Goal: Use online tool/utility: Use online tool/utility

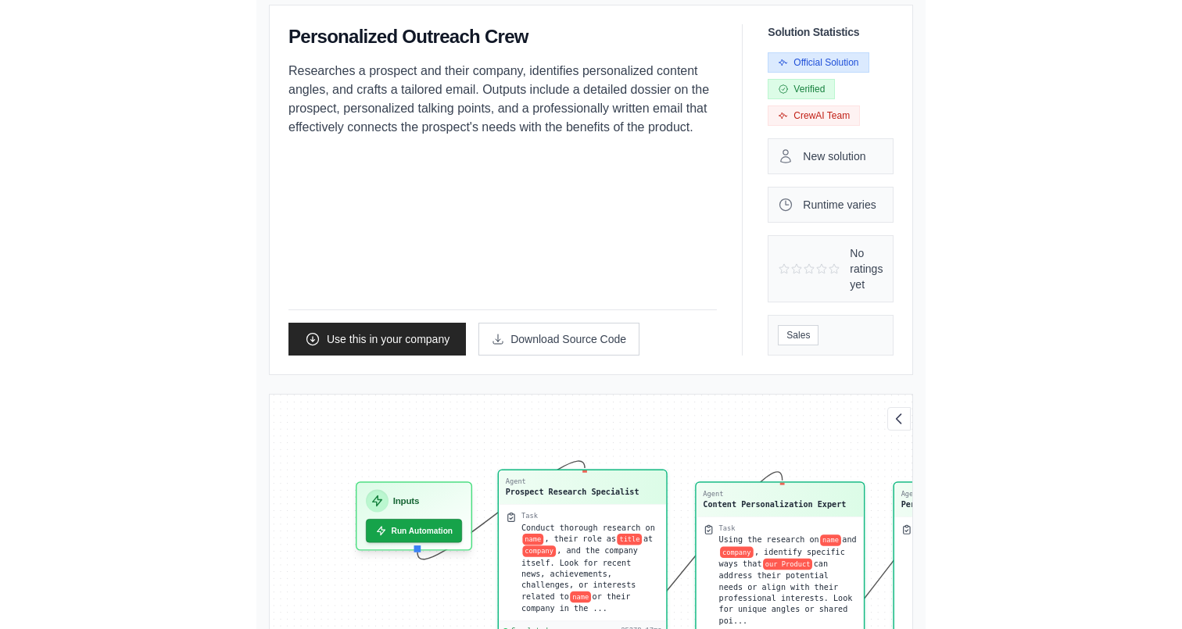
scroll to position [6970, 0]
click at [231, 175] on div "Back to solutions Personalized Outreach Crew Researches a prospect and their co…" at bounding box center [590, 635] width 719 height 1397
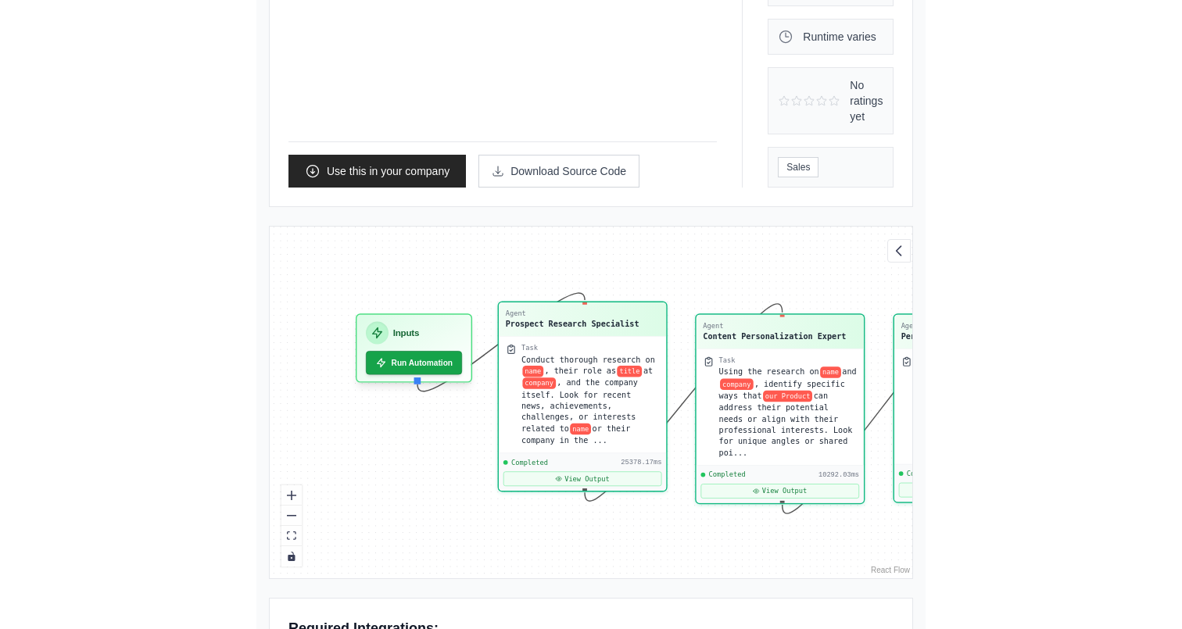
scroll to position [302, 0]
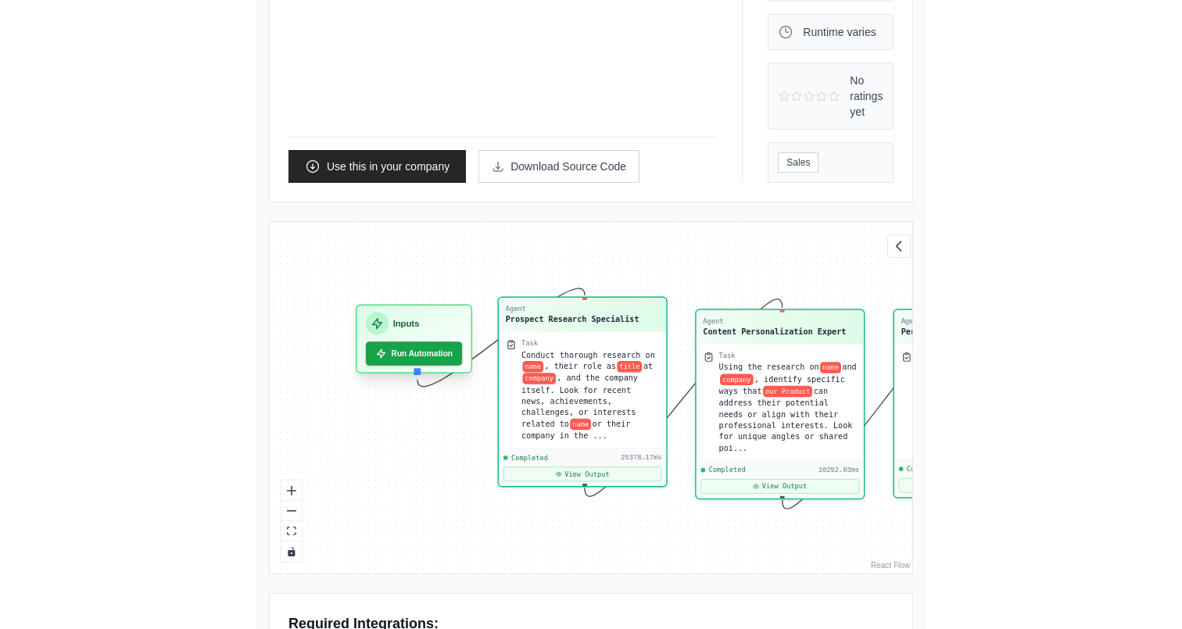
click at [366, 313] on div "Inputs" at bounding box center [414, 324] width 96 height 23
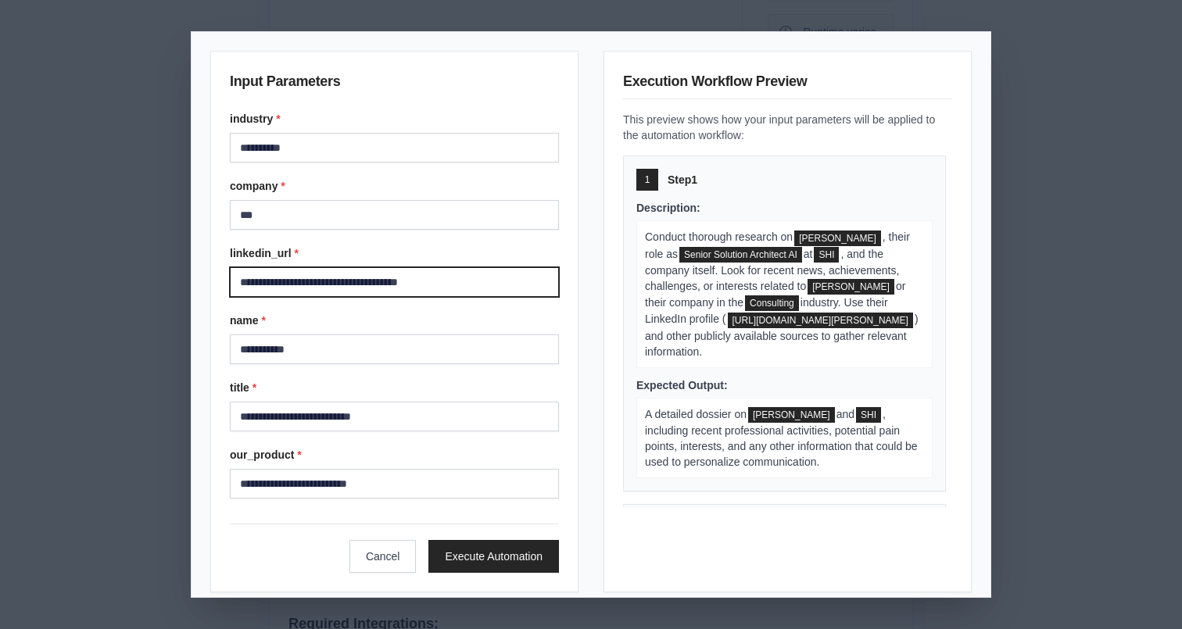
click at [443, 285] on input "**********" at bounding box center [394, 282] width 329 height 30
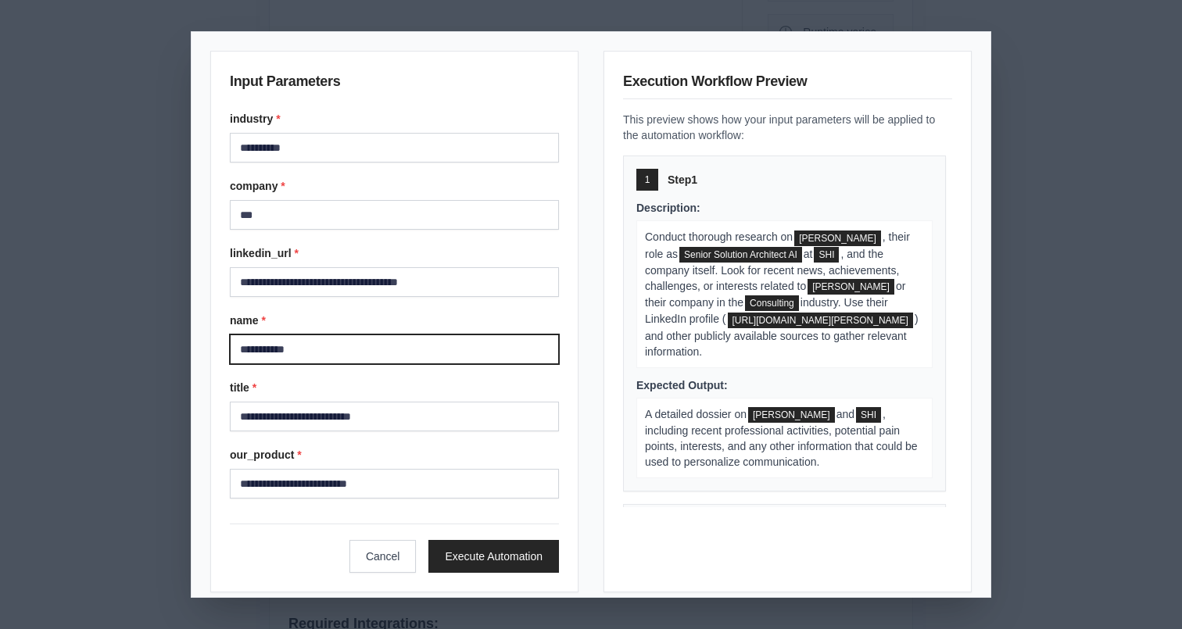
click at [425, 345] on input "**********" at bounding box center [394, 349] width 329 height 30
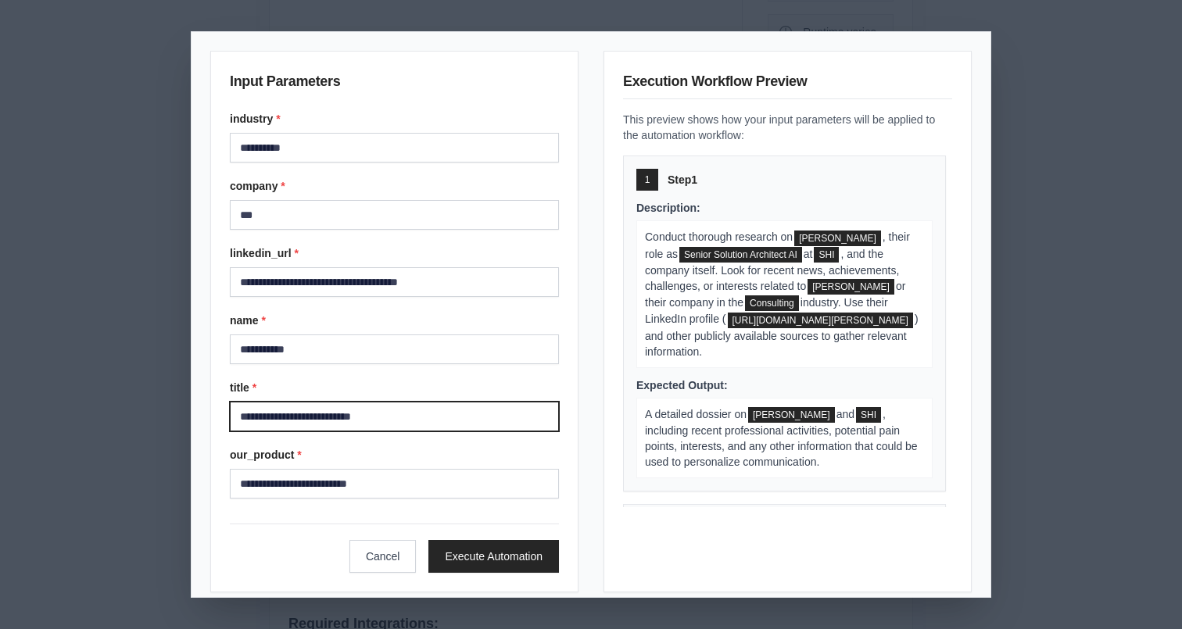
click at [425, 429] on input "**********" at bounding box center [394, 417] width 329 height 30
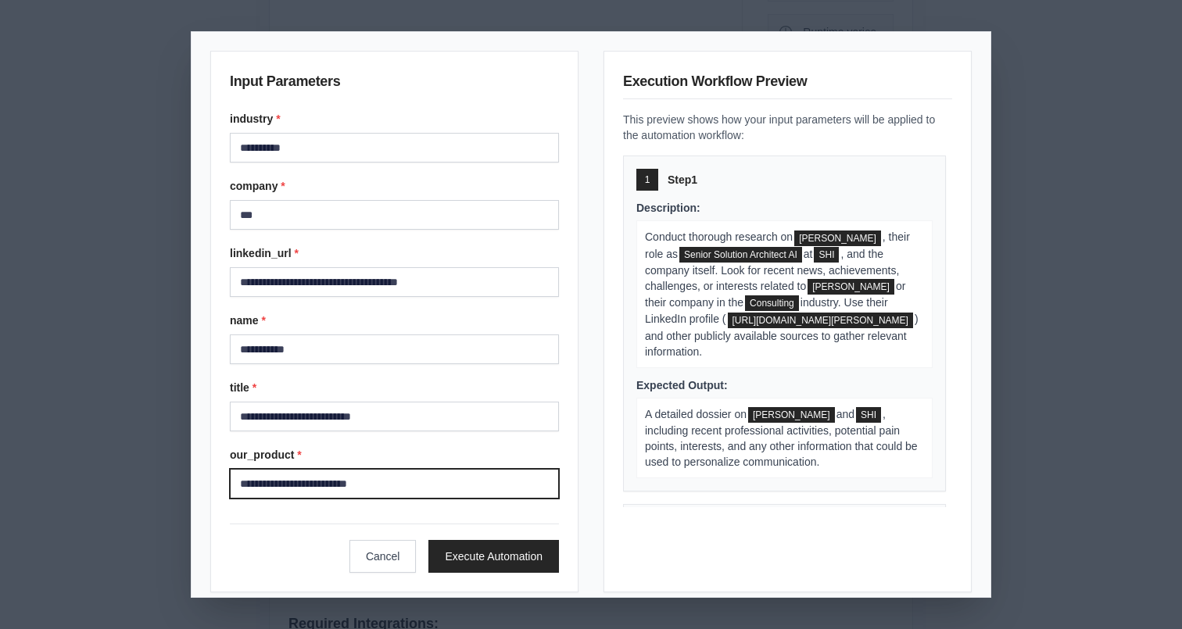
click at [425, 478] on input "**********" at bounding box center [394, 484] width 329 height 30
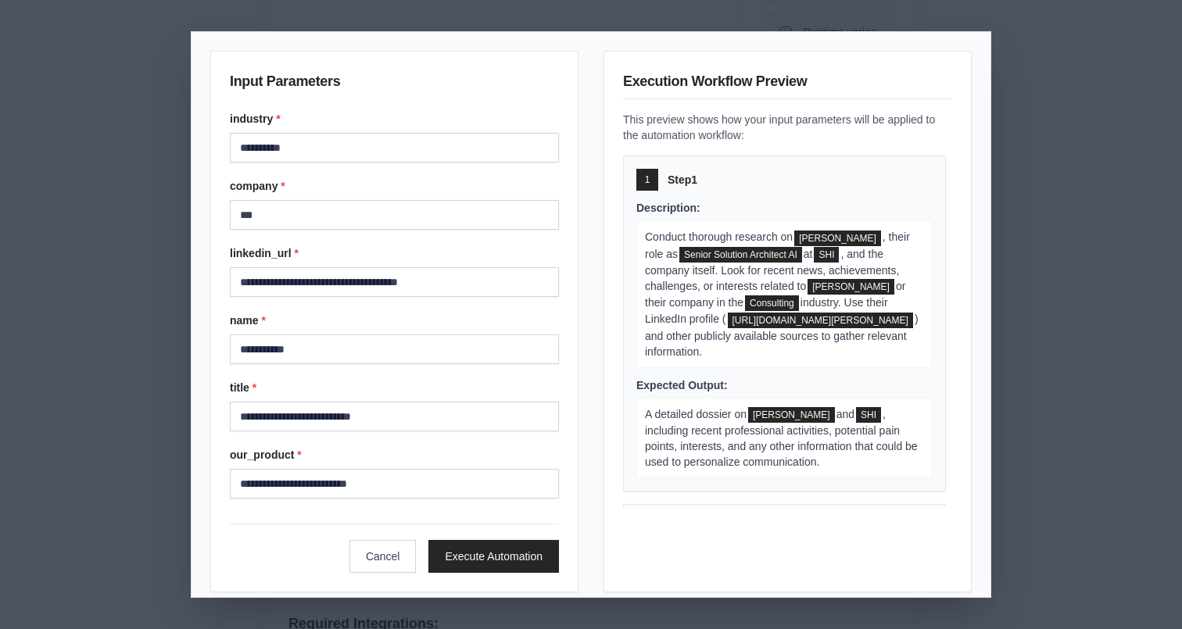
click at [61, 334] on div "**********" at bounding box center [591, 314] width 1182 height 629
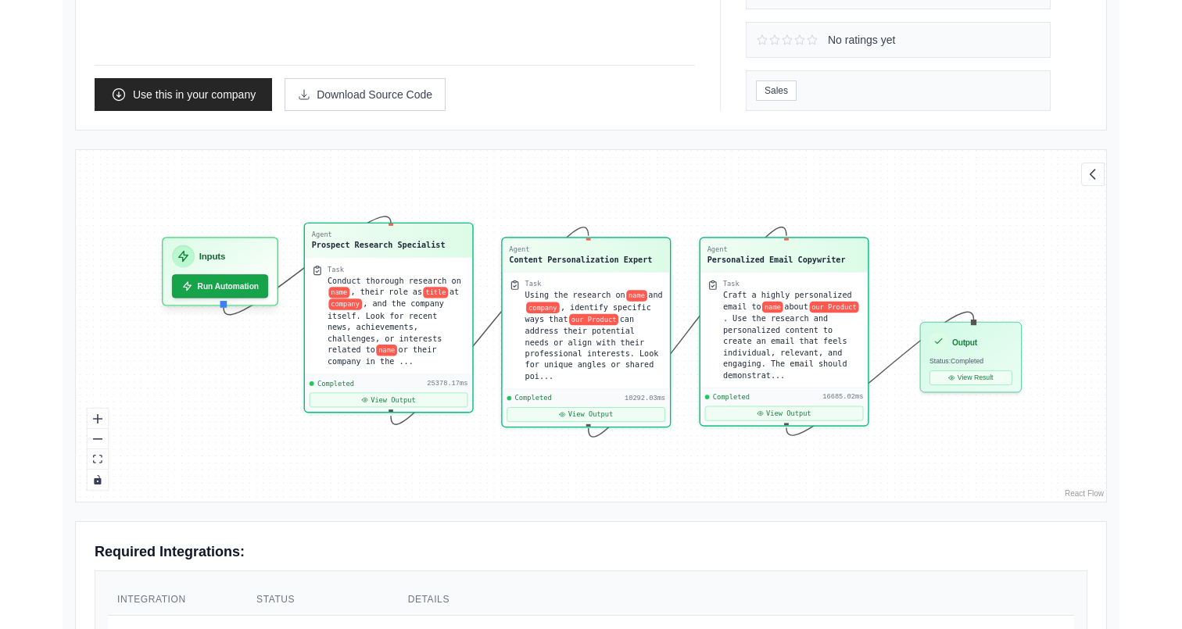
click at [405, 273] on div "Task" at bounding box center [396, 269] width 138 height 9
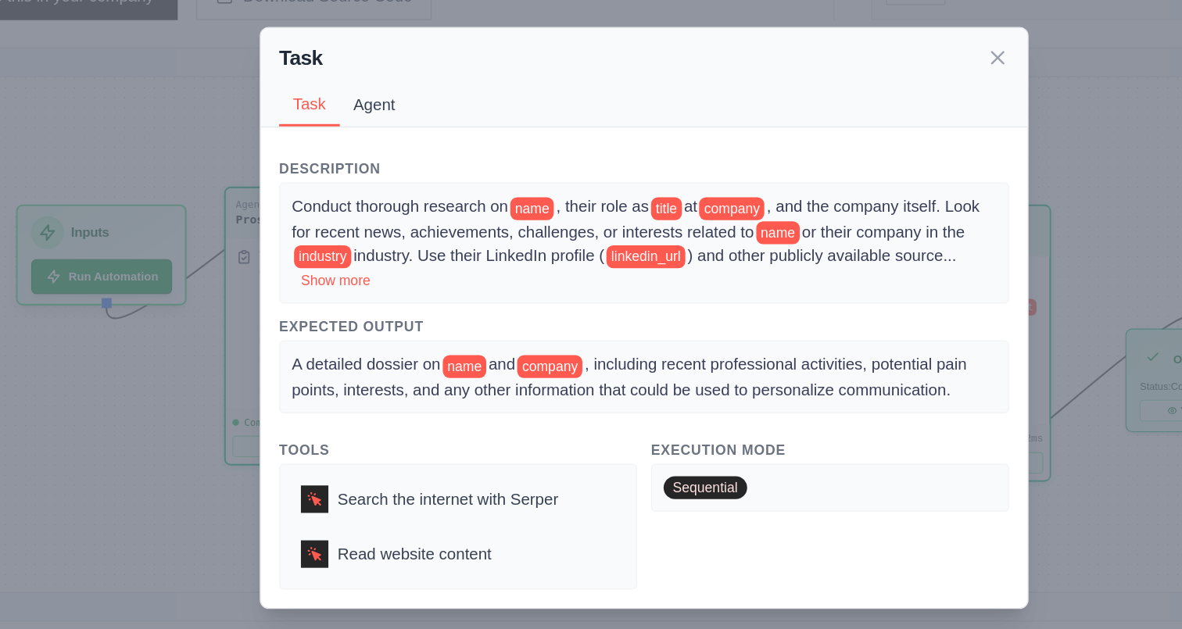
click at [419, 170] on button "Agent" at bounding box center [407, 169] width 48 height 30
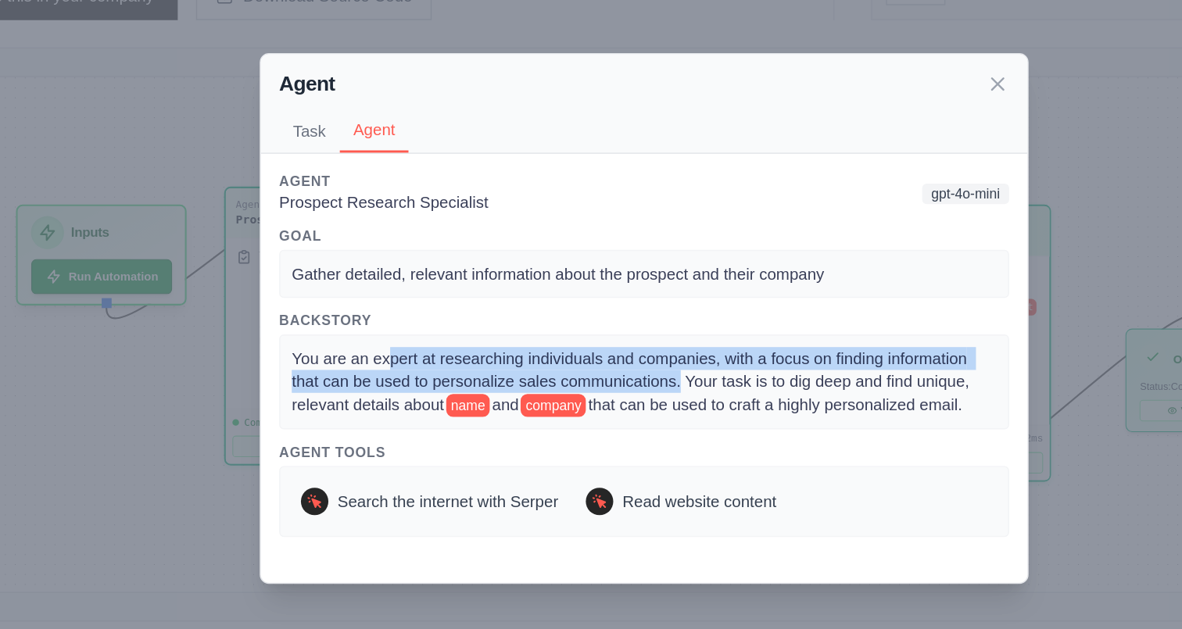
drag, startPoint x: 414, startPoint y: 338, endPoint x: 615, endPoint y: 357, distance: 201.8
click at [615, 357] on span "You are an expert at researching individuals and companies, with a focus on fin…" at bounding box center [583, 358] width 466 height 44
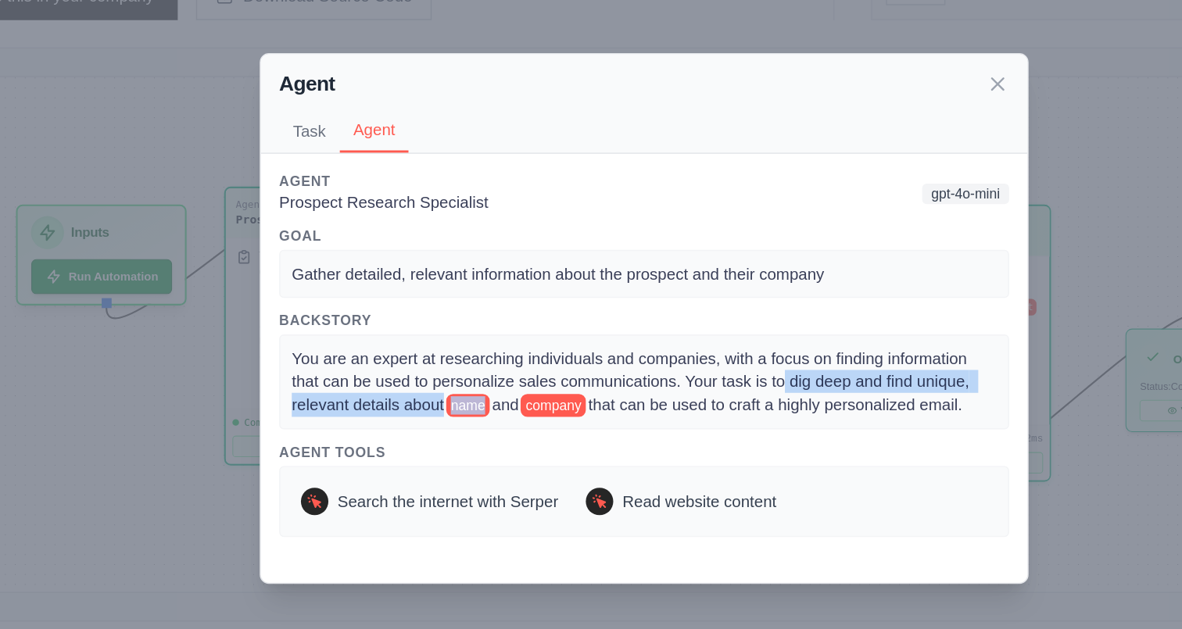
drag, startPoint x: 685, startPoint y: 359, endPoint x: 485, endPoint y: 378, distance: 200.9
click at [485, 378] on div "You are an expert at researching individuals and companies, with a focus on fin…" at bounding box center [590, 358] width 481 height 48
click at [678, 377] on span "that can be used to craft a highly personalized email." at bounding box center [681, 373] width 256 height 13
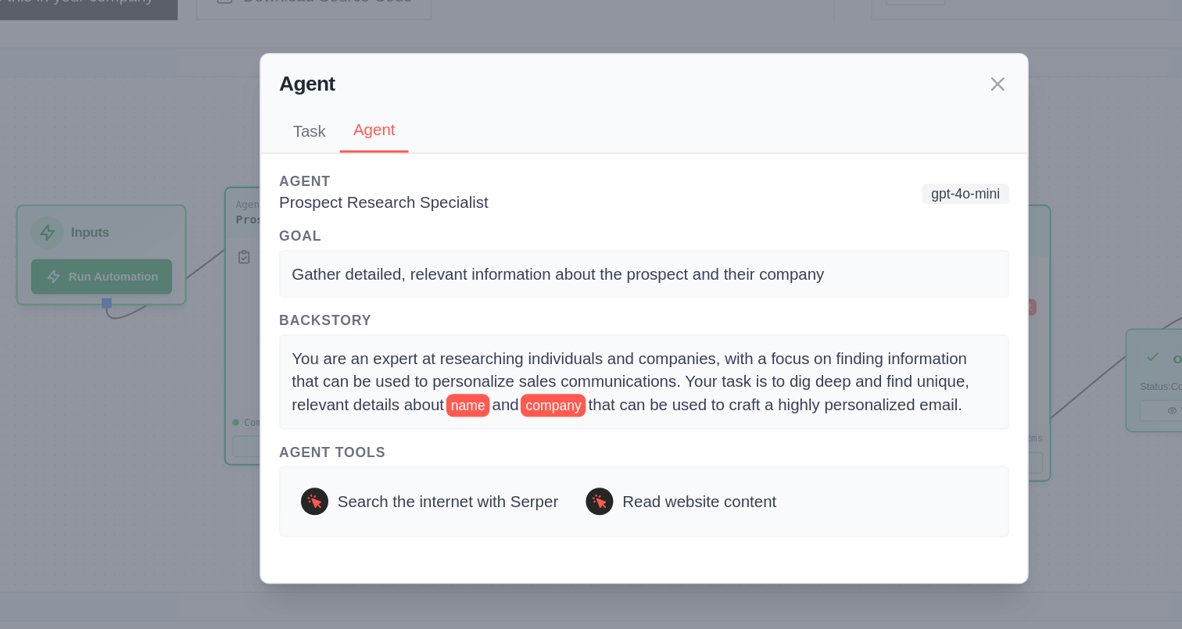
click at [289, 414] on div "Agent Task Agent Description Conduct thorough research on name , their role as …" at bounding box center [591, 314] width 1182 height 629
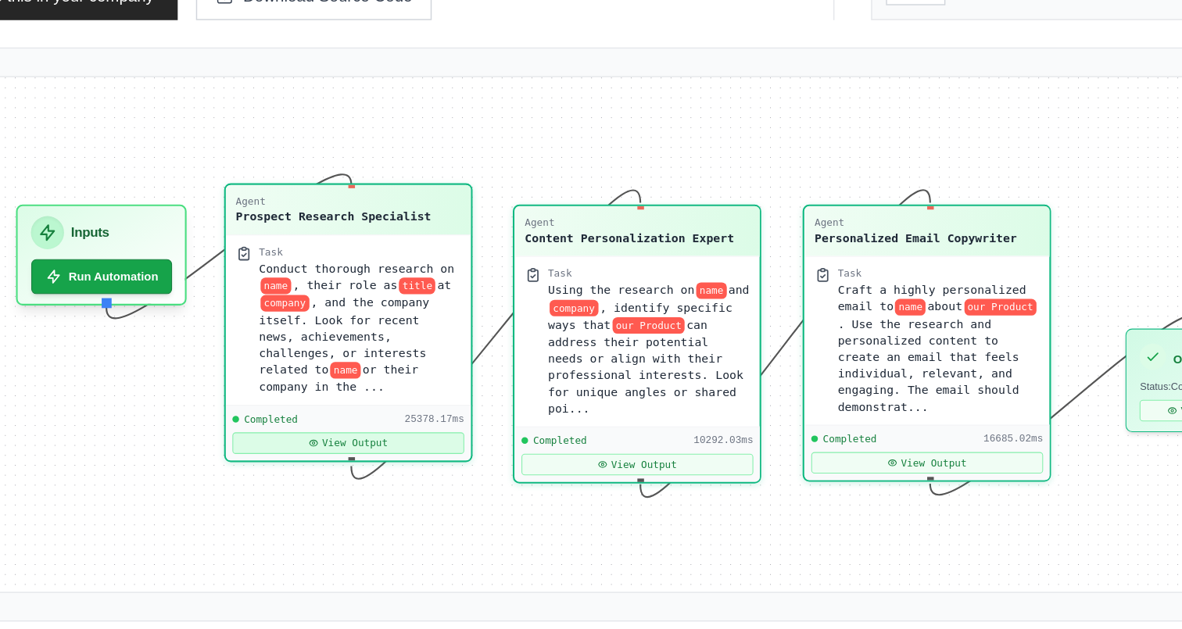
click at [405, 398] on button "View Output" at bounding box center [388, 400] width 159 height 15
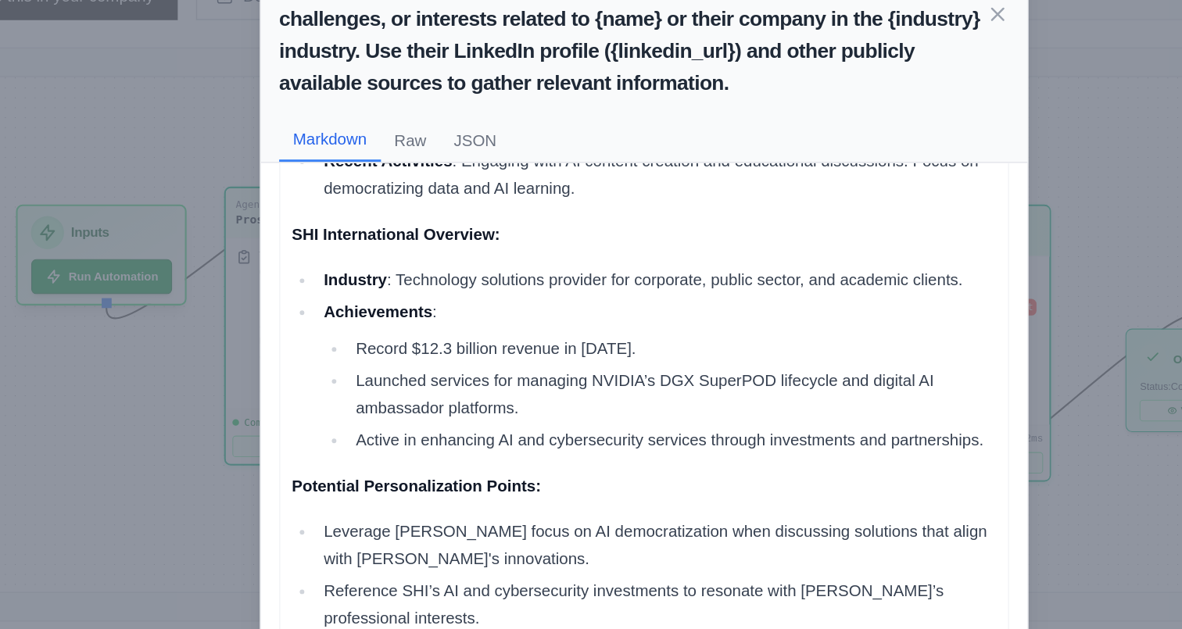
scroll to position [110, 0]
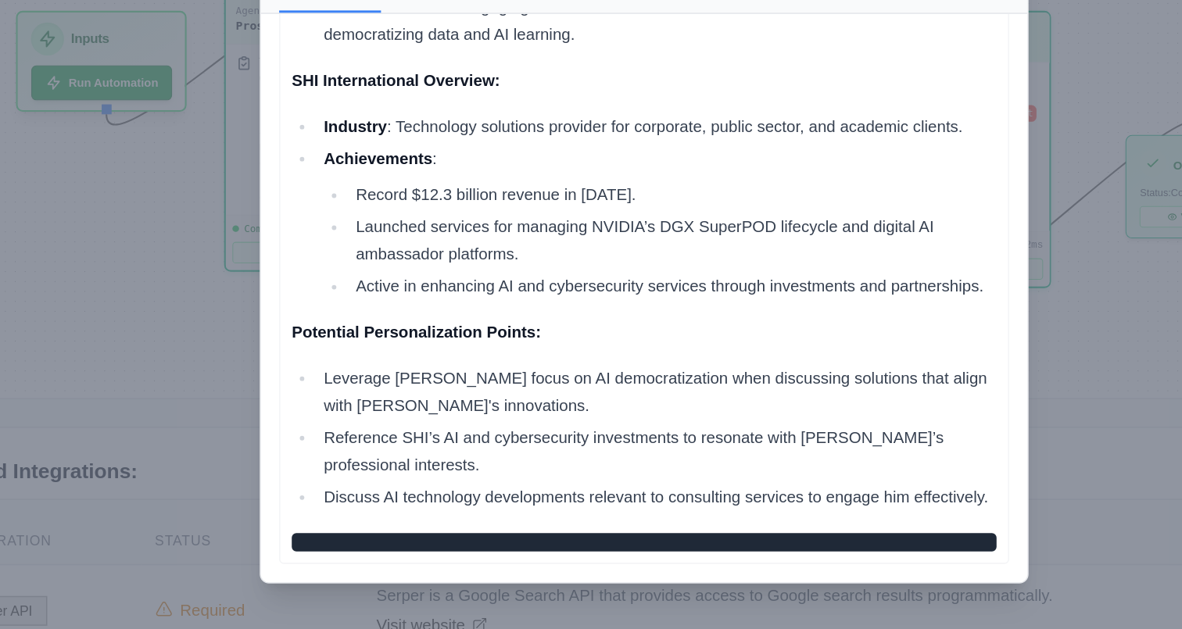
drag, startPoint x: 535, startPoint y: 383, endPoint x: 470, endPoint y: 485, distance: 120.1
click at [519, 485] on li "Leverage [PERSON_NAME] focus on AI democratization when discussing solutions th…" at bounding box center [599, 467] width 464 height 38
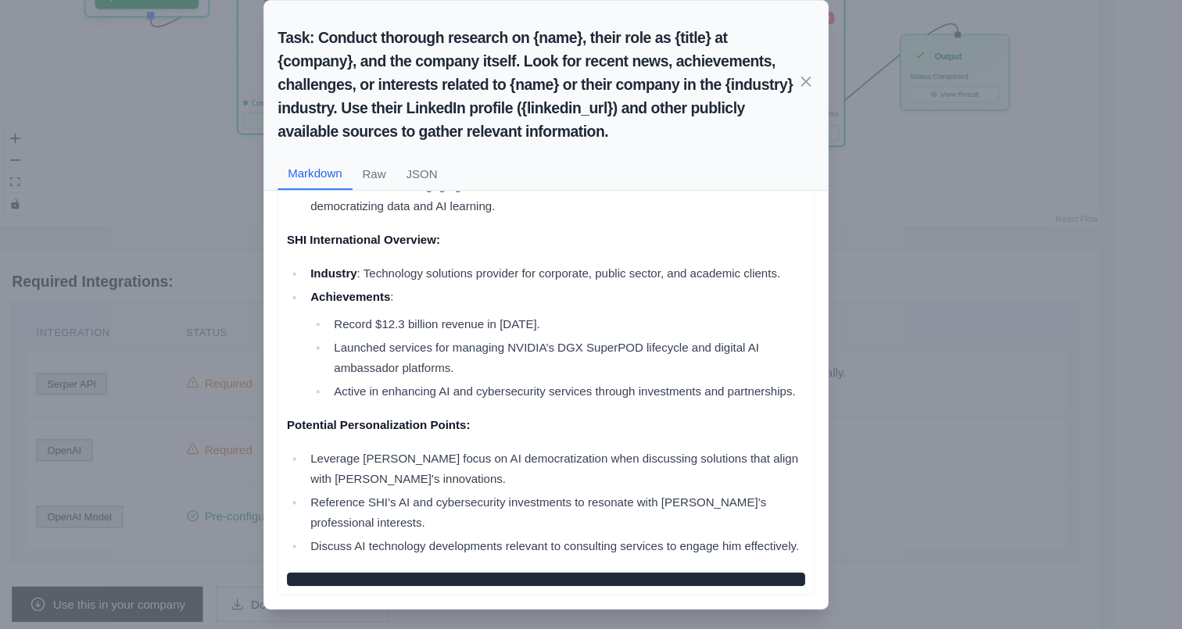
scroll to position [560, 0]
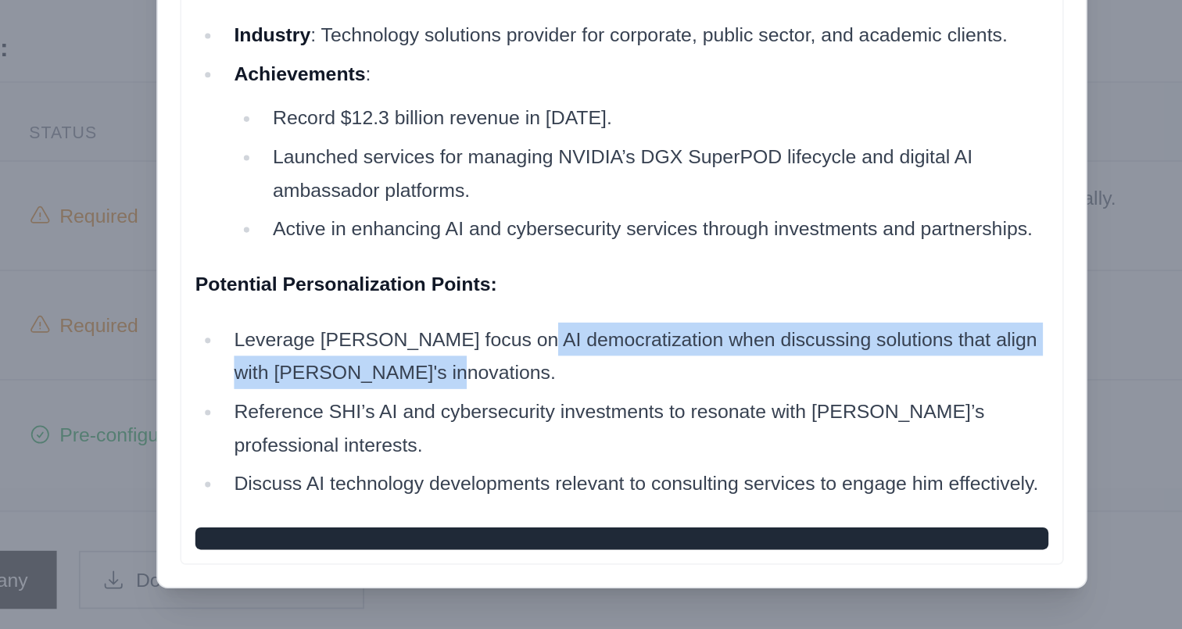
drag, startPoint x: 533, startPoint y: 464, endPoint x: 573, endPoint y: 470, distance: 40.3
click at [573, 470] on li "Leverage [PERSON_NAME] focus on AI democratization when discussing solutions th…" at bounding box center [599, 467] width 464 height 38
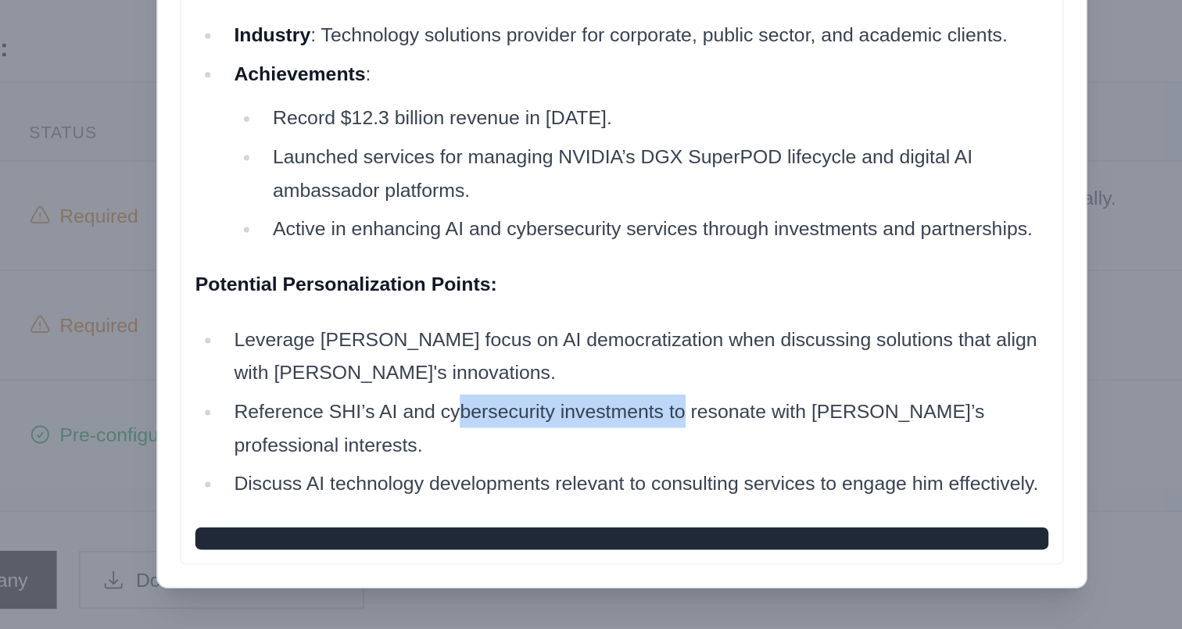
drag, startPoint x: 499, startPoint y: 499, endPoint x: 624, endPoint y: 499, distance: 125.0
click at [624, 499] on li "Reference SHI’s AI and cybersecurity investments to resonate with [PERSON_NAME]…" at bounding box center [599, 507] width 464 height 38
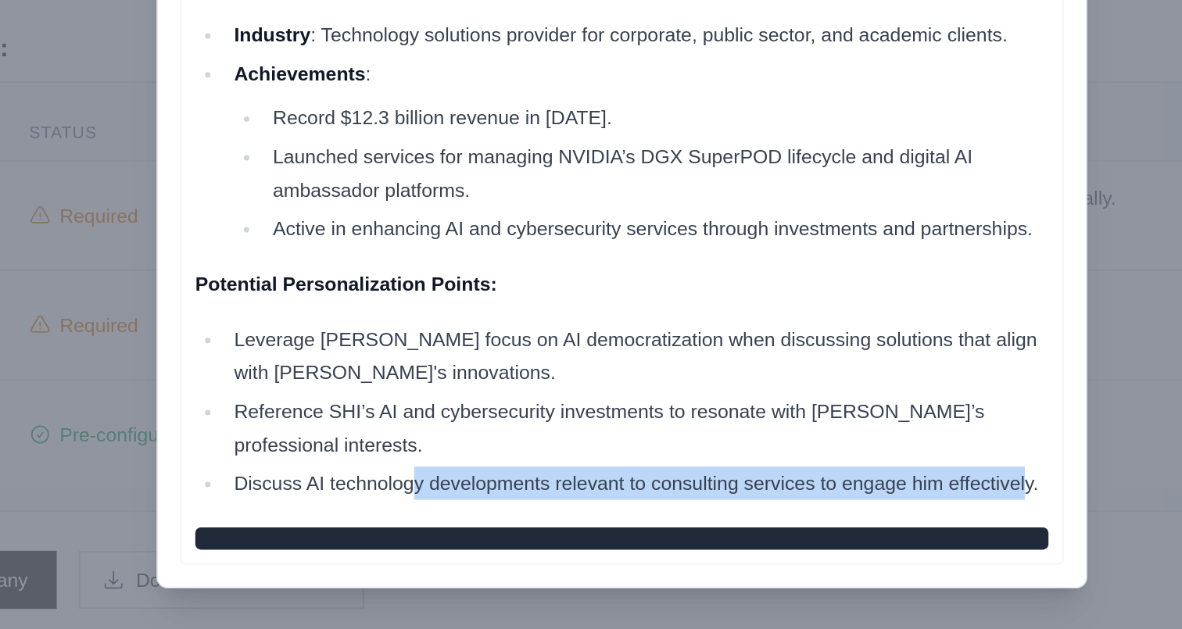
drag, startPoint x: 473, startPoint y: 542, endPoint x: 818, endPoint y: 540, distance: 345.4
click at [817, 540] on li "Discuss AI technology developments relevant to consulting services to engage hi…" at bounding box center [599, 538] width 464 height 19
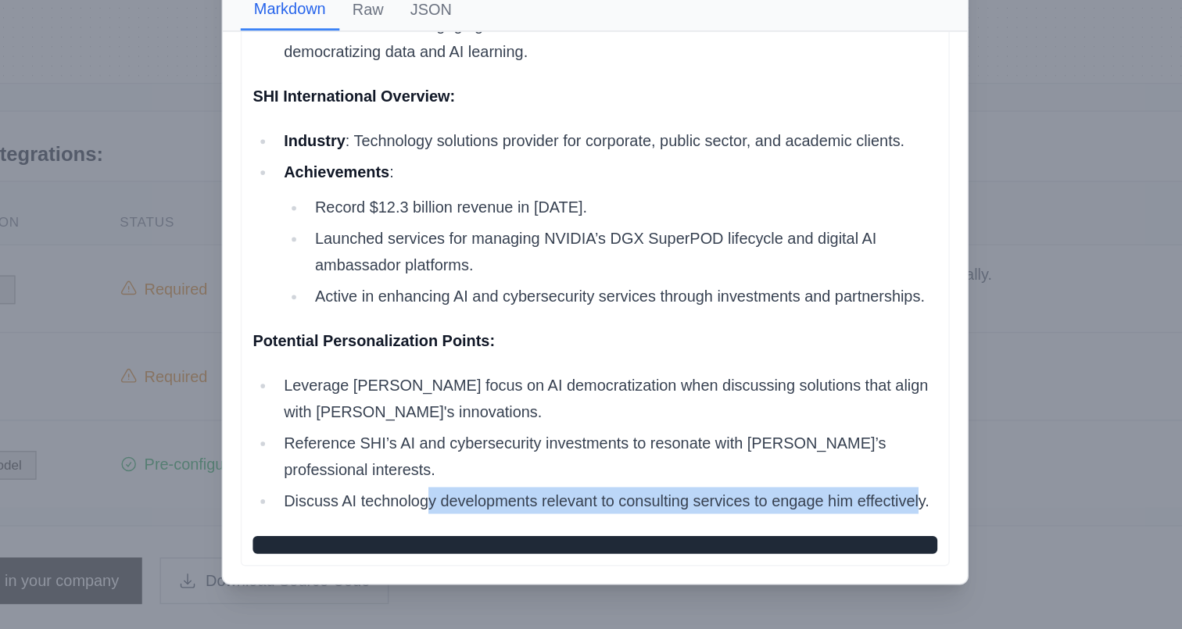
scroll to position [559, 0]
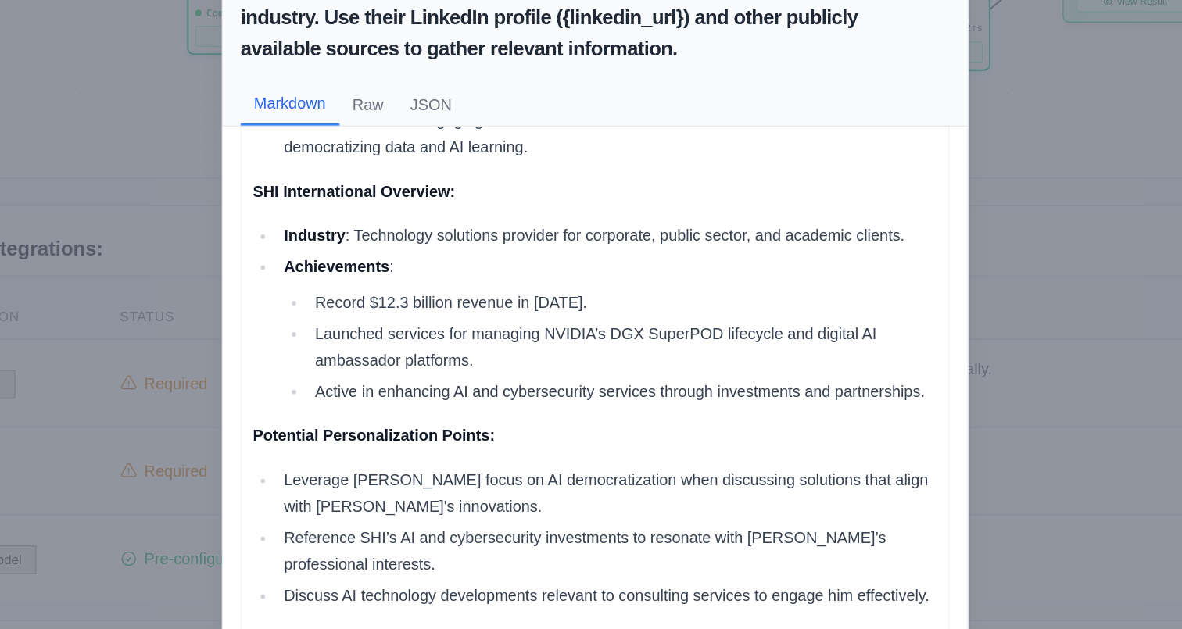
click at [298, 266] on div "Task: Conduct thorough research on {name}, their role as {title} at {company}, …" at bounding box center [591, 314] width 1182 height 629
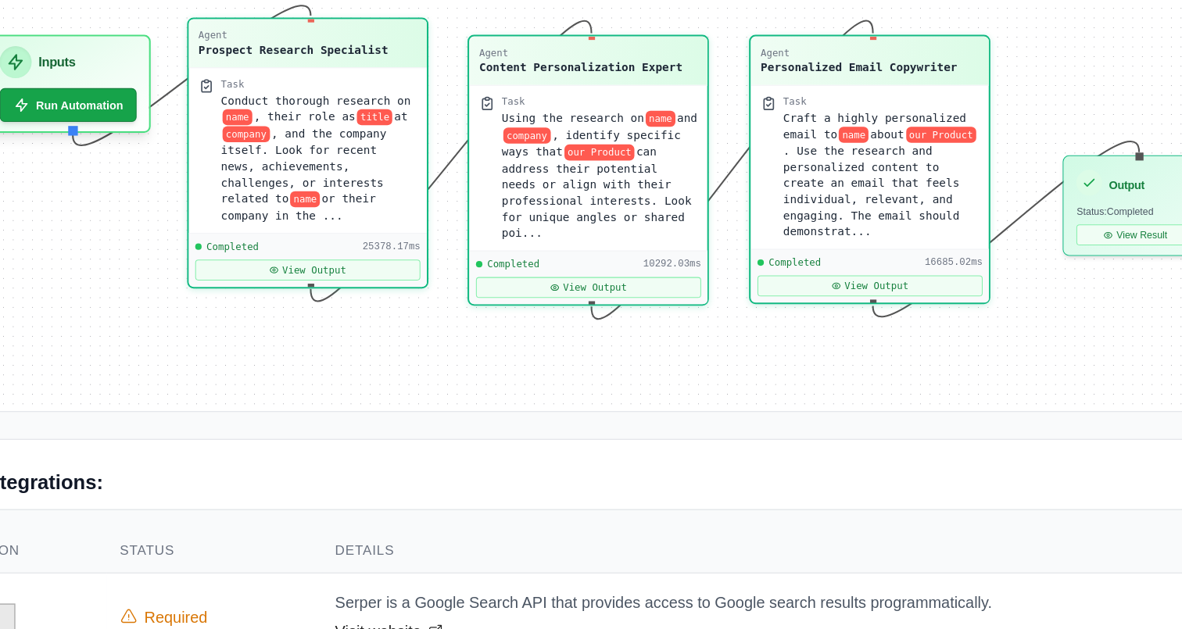
scroll to position [502, 0]
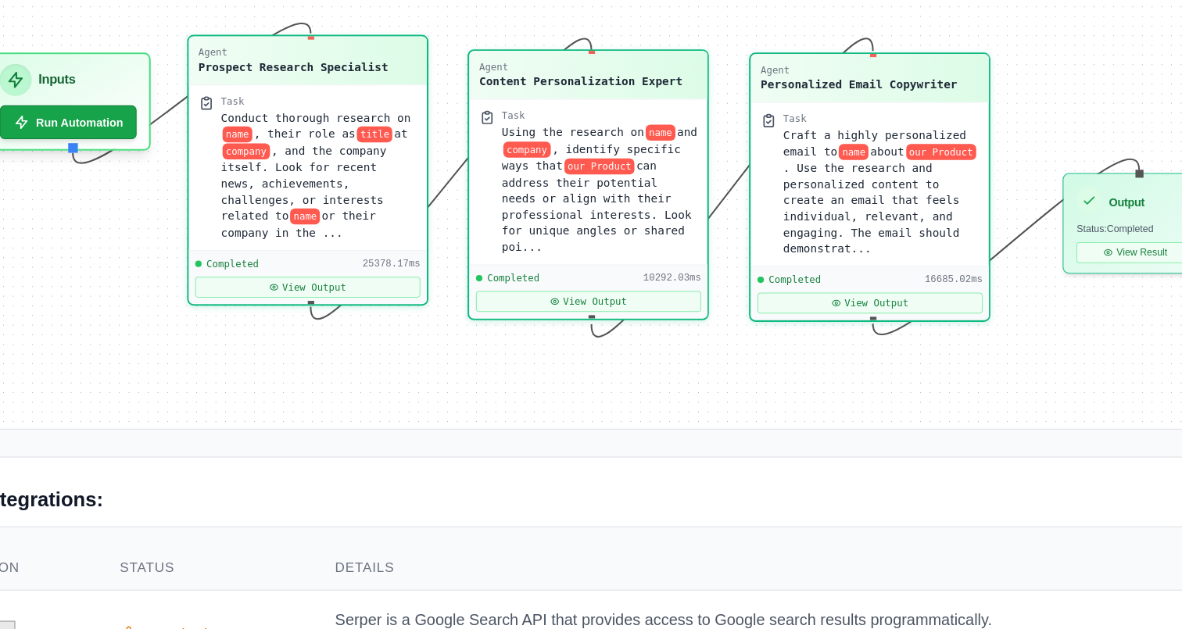
click at [603, 68] on div "Agent Content Personalization Expert" at bounding box center [585, 53] width 167 height 34
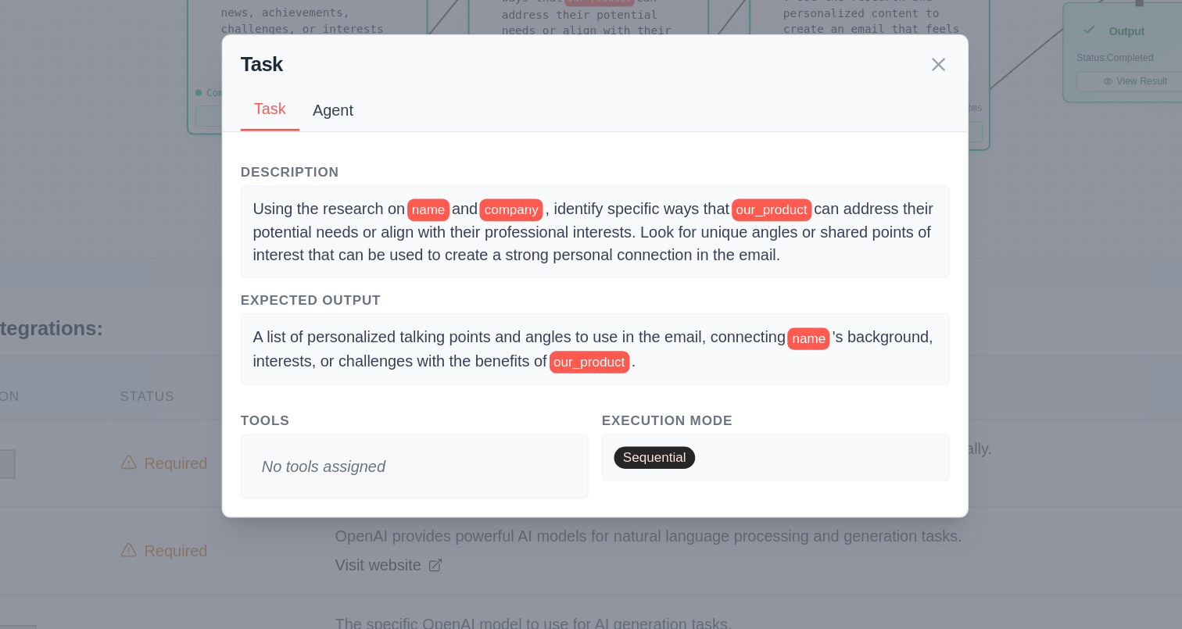
click at [395, 193] on button "Agent" at bounding box center [407, 198] width 48 height 30
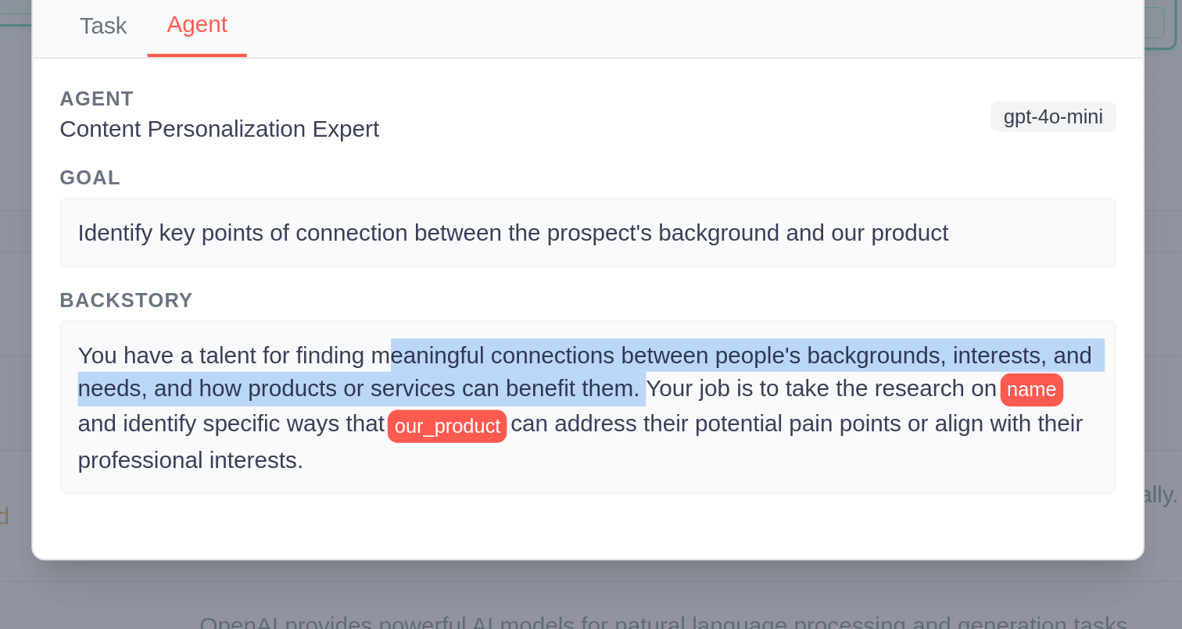
drag, startPoint x: 493, startPoint y: 370, endPoint x: 620, endPoint y: 392, distance: 129.2
click at [620, 392] on span "You have a talent for finding meaningful connections between people's backgroun…" at bounding box center [590, 378] width 481 height 28
click at [635, 390] on span "You have a talent for finding meaningful connections between people's backgroun…" at bounding box center [590, 378] width 481 height 28
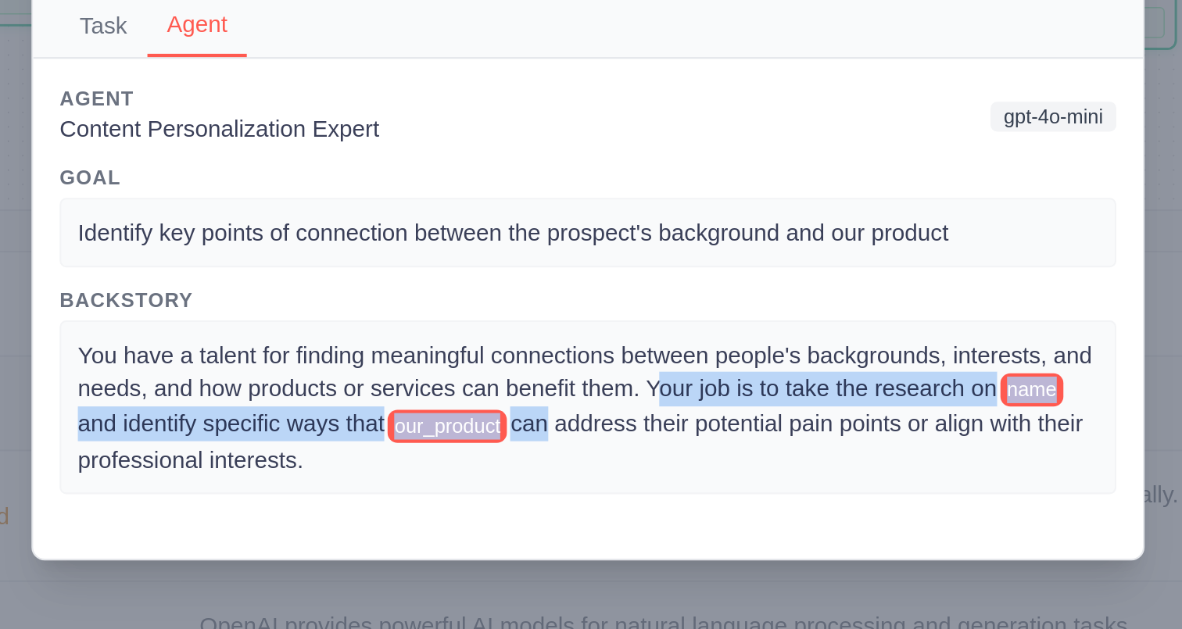
drag, startPoint x: 624, startPoint y: 388, endPoint x: 574, endPoint y: 405, distance: 53.6
click at [574, 405] on div "You have a talent for finding meaningful connections between people's backgroun…" at bounding box center [590, 395] width 481 height 65
click at [574, 405] on span "can address their potential pain points or align with their professional intere…" at bounding box center [588, 410] width 477 height 29
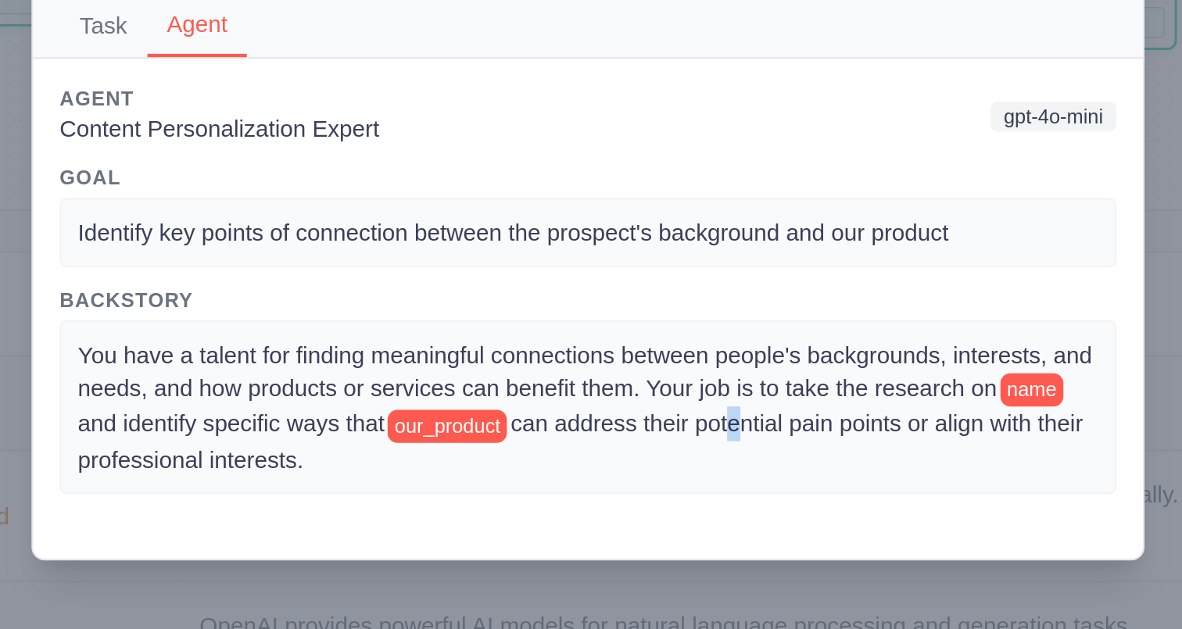
click at [659, 408] on span "can address their potential pain points or align with their professional intere…" at bounding box center [588, 410] width 477 height 29
click at [491, 486] on div "Agent Task Agent Description Using the research on name and company , identify …" at bounding box center [591, 314] width 1182 height 629
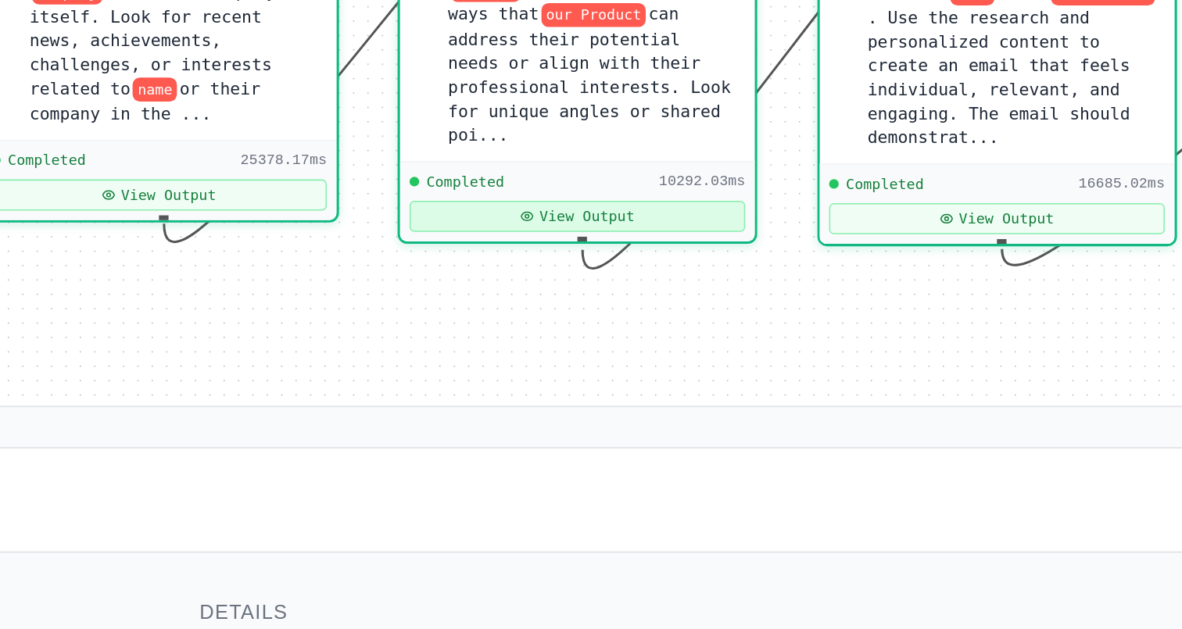
click at [602, 215] on button "View Output" at bounding box center [585, 213] width 159 height 15
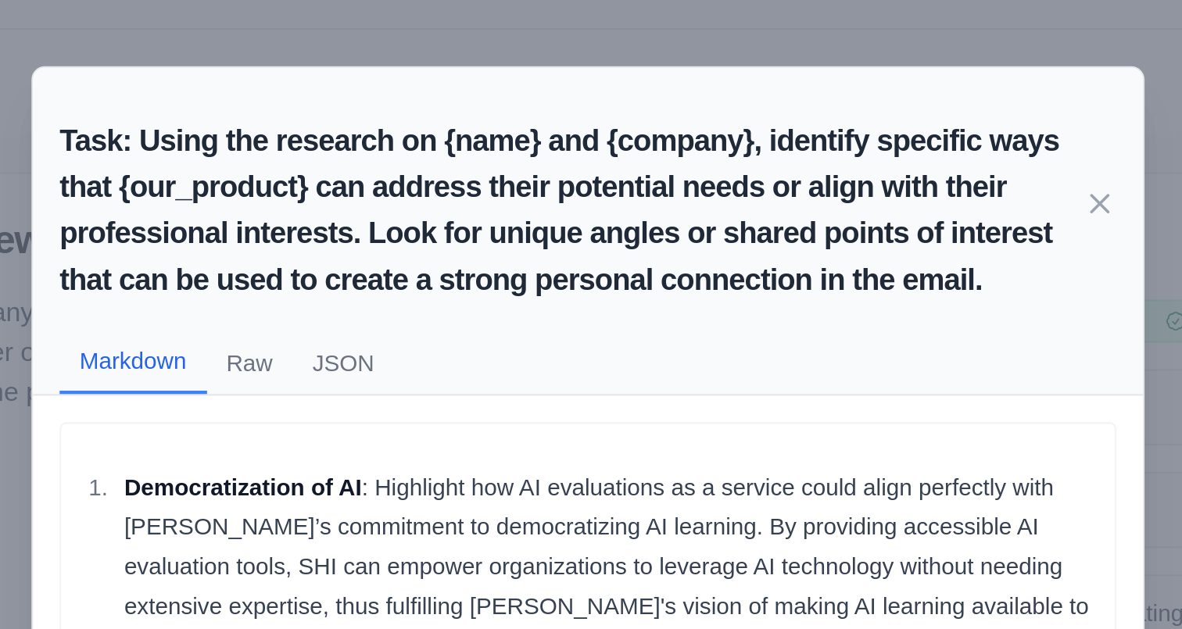
scroll to position [0, 0]
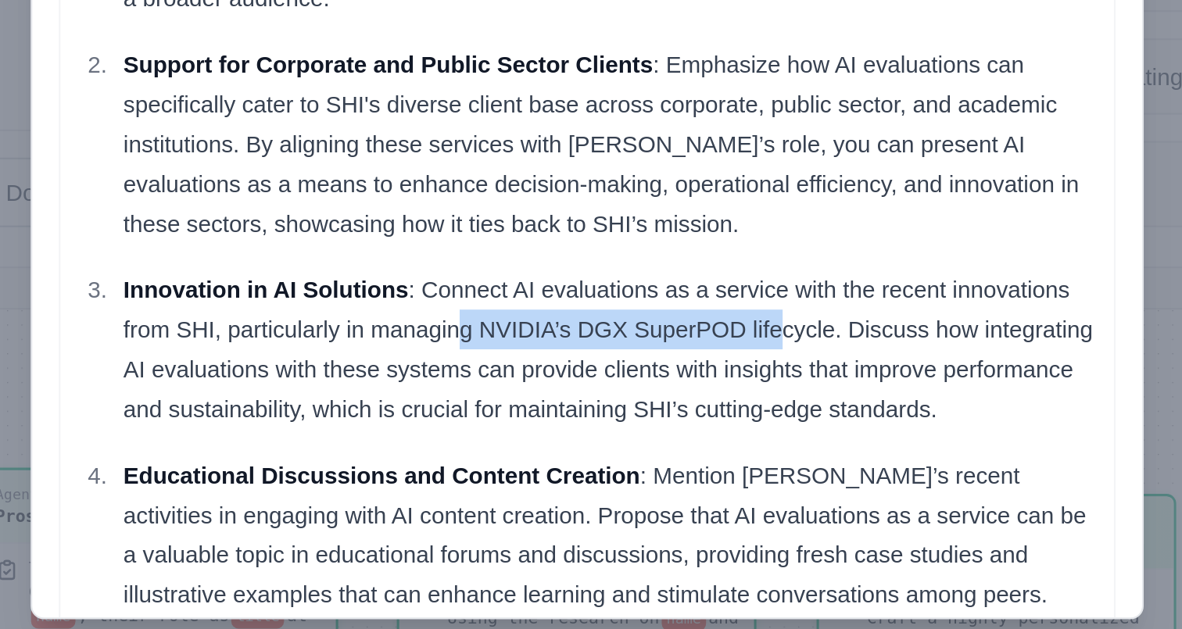
drag, startPoint x: 529, startPoint y: 446, endPoint x: 684, endPoint y: 446, distance: 154.7
click at [685, 446] on p "Innovation in AI Solutions : Connect AI evaluations as a service with the recen…" at bounding box center [602, 470] width 460 height 75
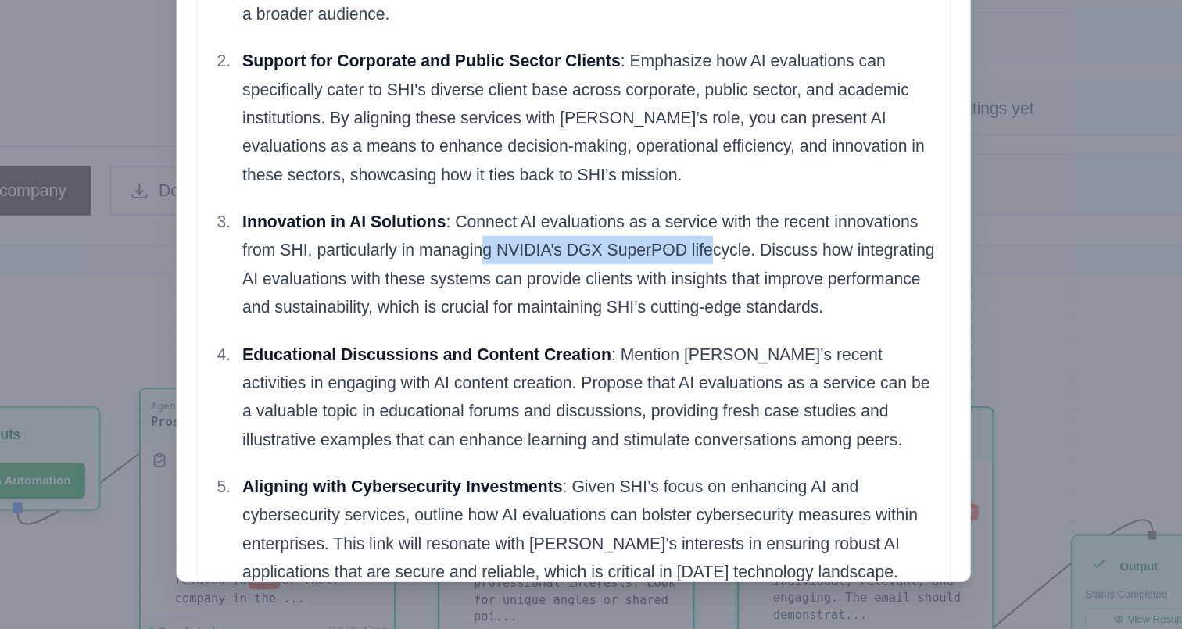
scroll to position [85, 0]
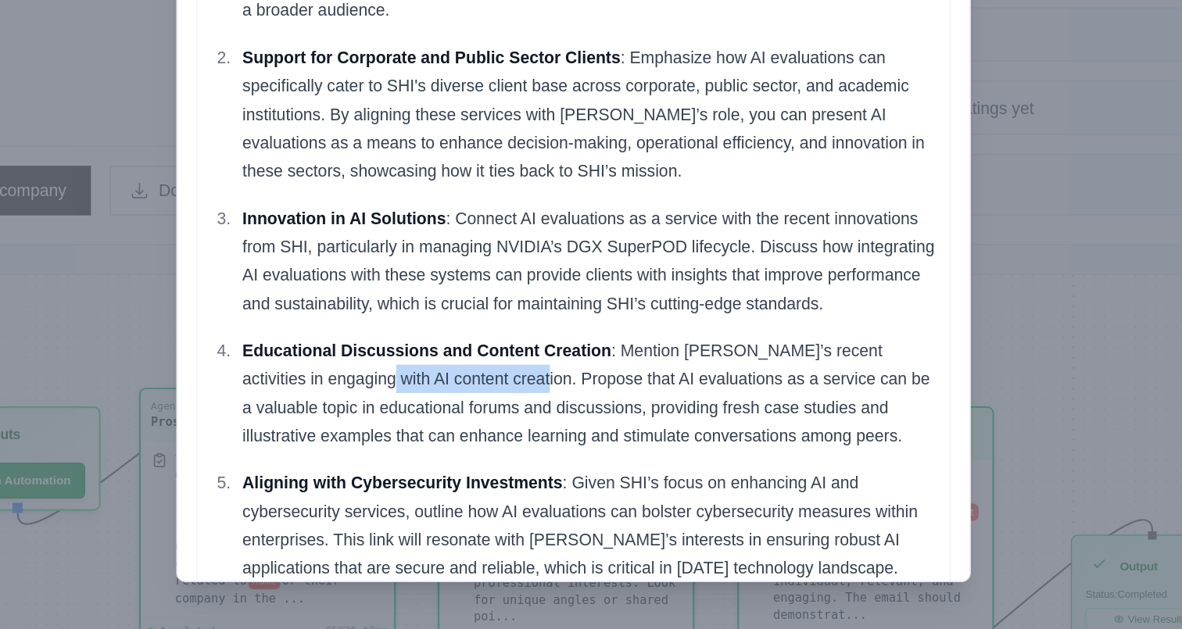
drag, startPoint x: 448, startPoint y: 450, endPoint x: 553, endPoint y: 450, distance: 104.7
click at [553, 450] on p "Educational Discussions and Content Creation : Mention [PERSON_NAME]’s recent a…" at bounding box center [602, 472] width 460 height 75
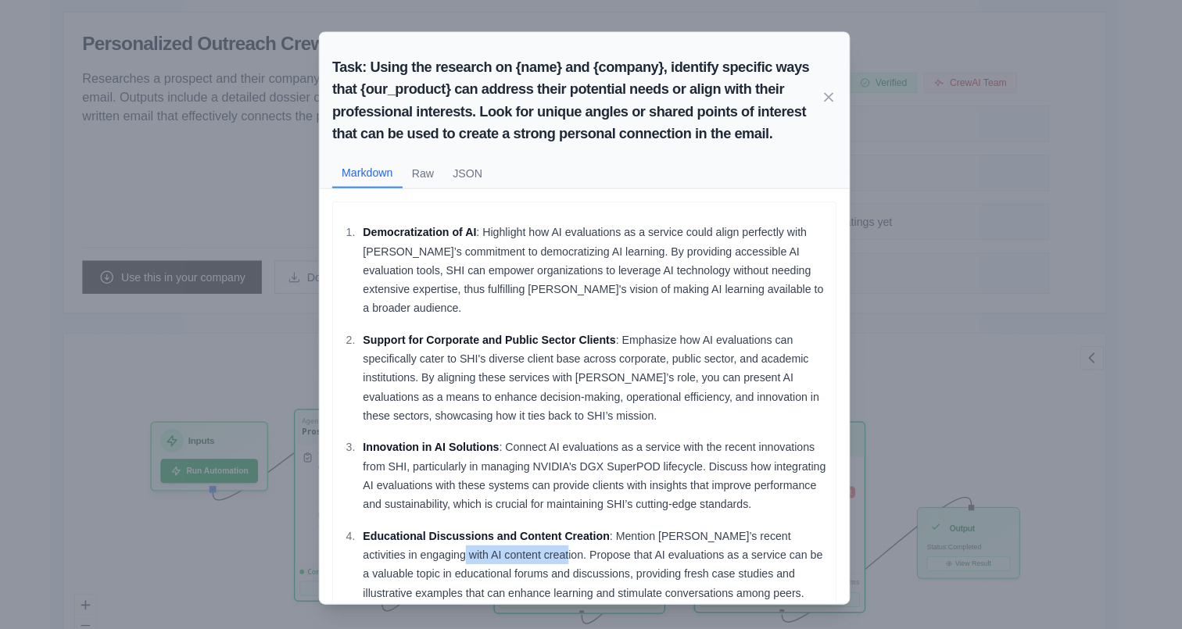
scroll to position [122, 0]
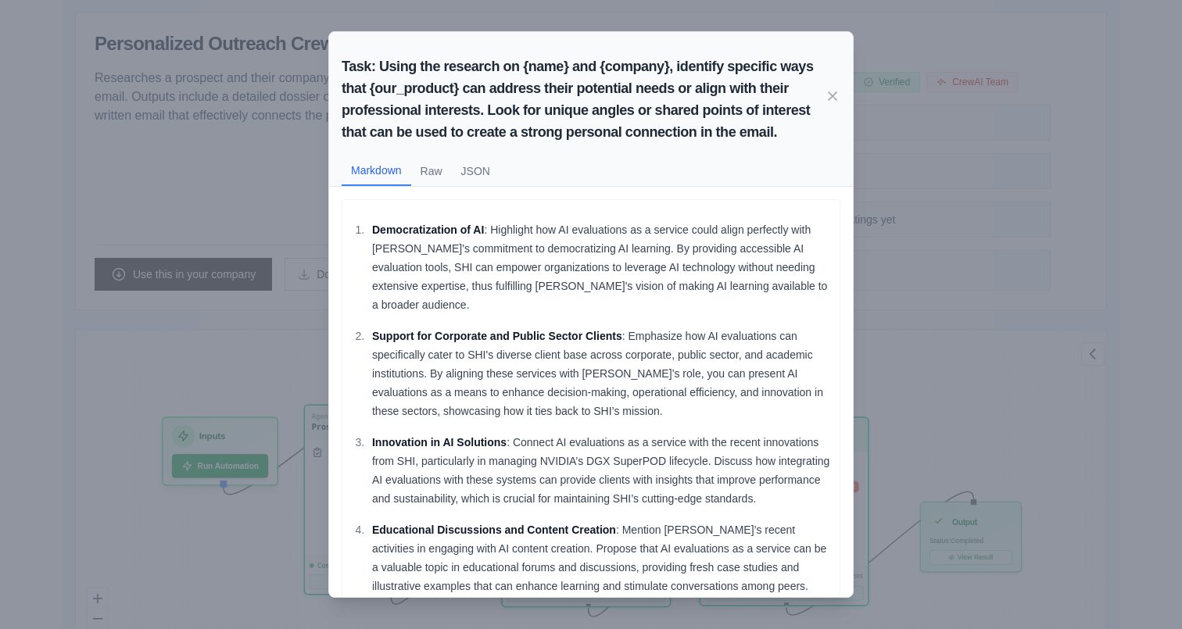
click at [245, 239] on div "Task: Using the research on {name} and {company}, identify specific ways that {…" at bounding box center [591, 314] width 1182 height 629
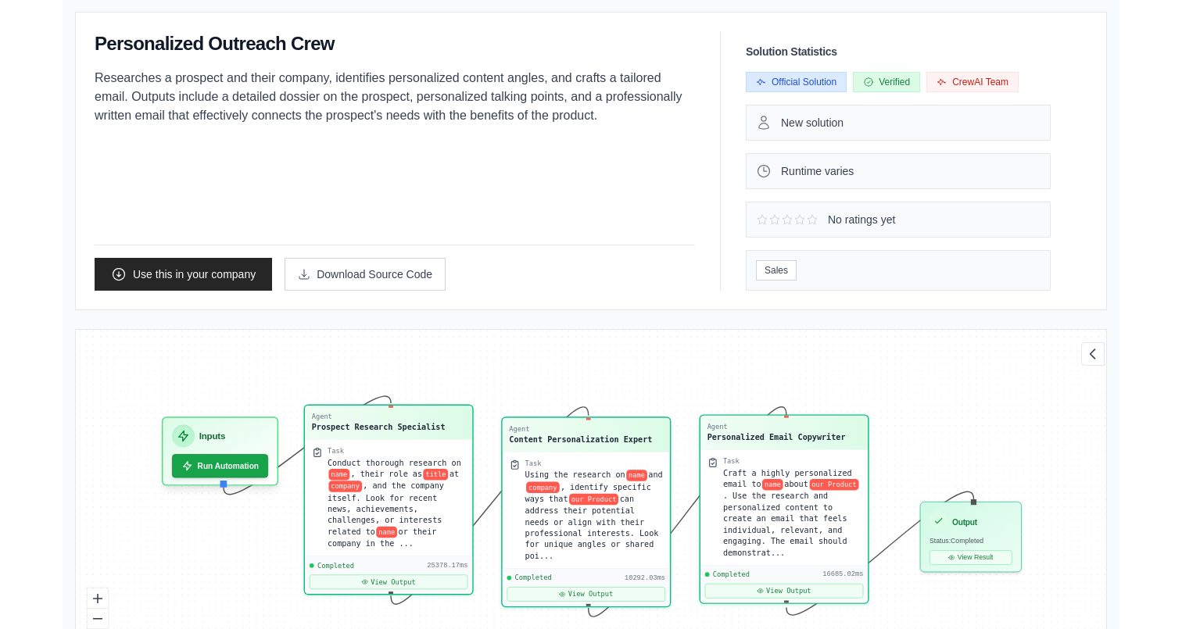
click at [823, 465] on div "Task" at bounding box center [792, 461] width 138 height 9
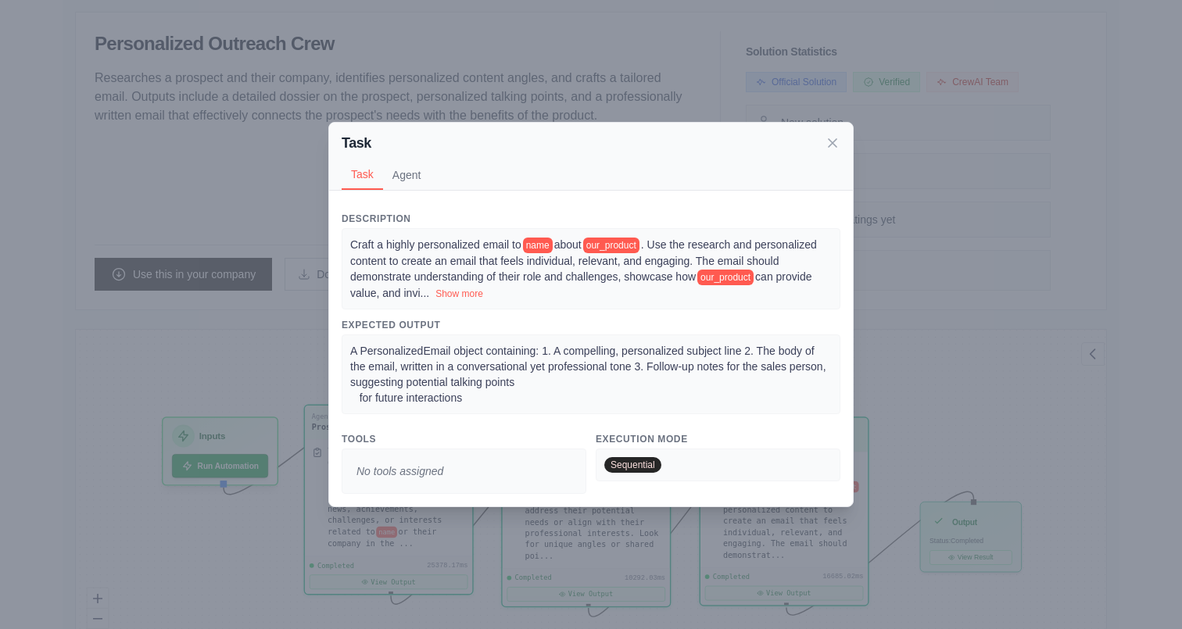
click at [413, 174] on button "Agent" at bounding box center [407, 175] width 48 height 30
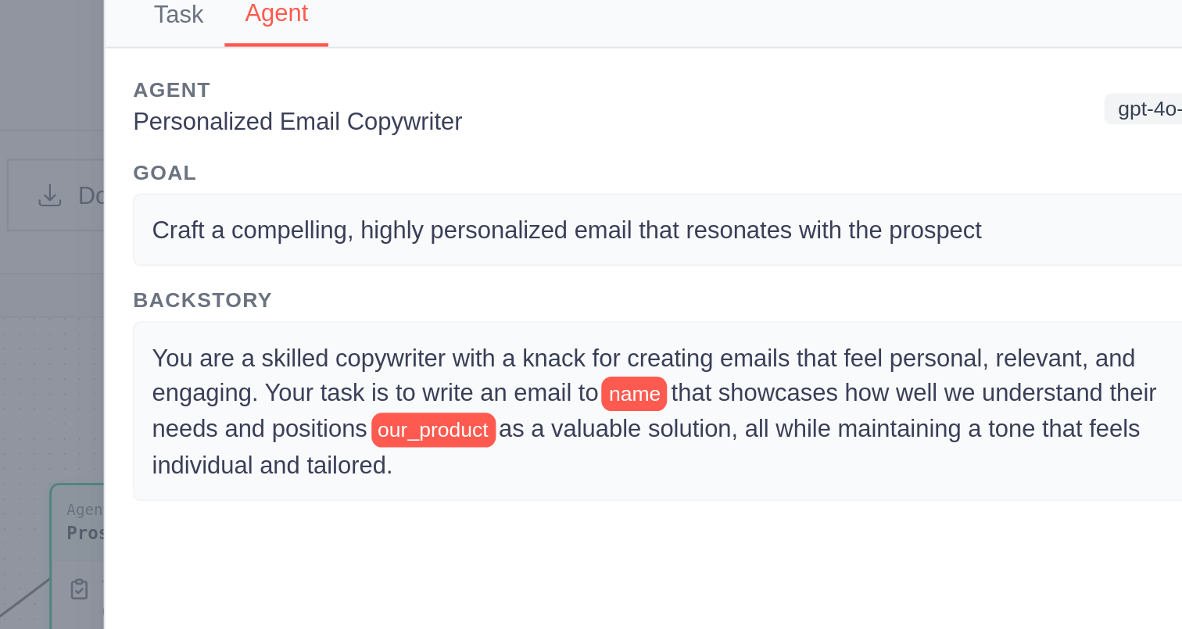
click at [646, 363] on span "that showcases how well we understand their needs and positions" at bounding box center [578, 371] width 457 height 29
click at [625, 320] on h3 "Backstory" at bounding box center [591, 322] width 499 height 13
drag, startPoint x: 476, startPoint y: 345, endPoint x: 667, endPoint y: 348, distance: 191.5
click at [668, 349] on span "You are a skilled copywriter with a knack for creating emails that feel persona…" at bounding box center [574, 356] width 448 height 28
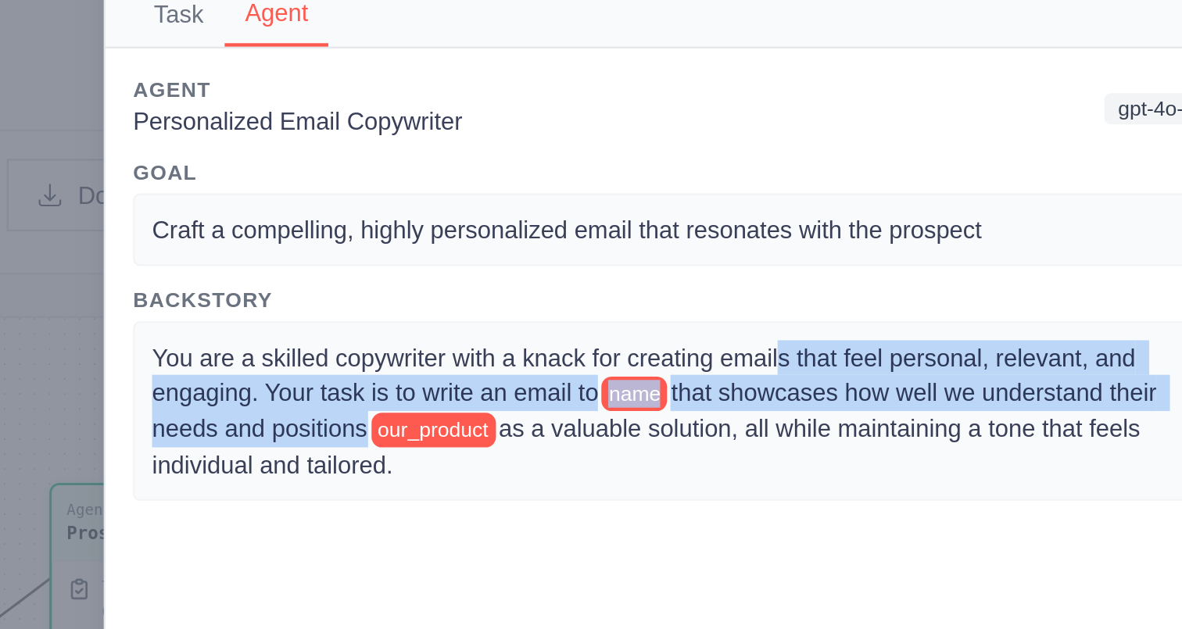
drag, startPoint x: 634, startPoint y: 345, endPoint x: 439, endPoint y: 380, distance: 197.6
click at [439, 380] on div "You are a skilled copywriter with a knack for creating emails that feel persona…" at bounding box center [590, 372] width 481 height 65
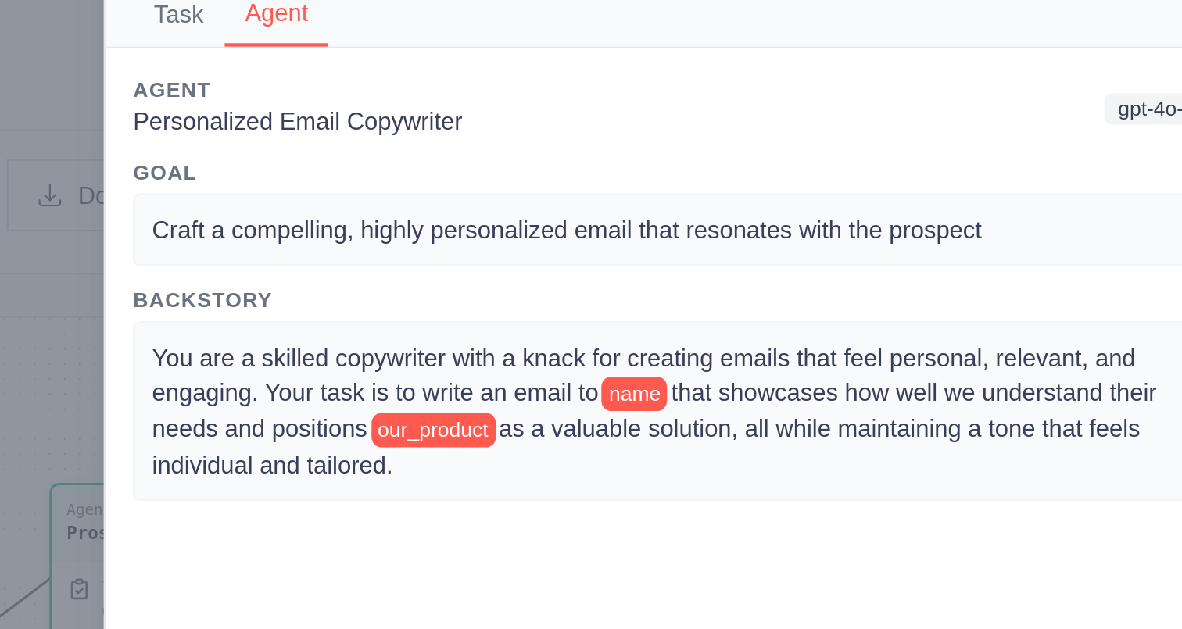
click at [550, 379] on span "as a valuable solution, all while maintaining a tone that feels individual and …" at bounding box center [575, 388] width 450 height 29
drag, startPoint x: 450, startPoint y: 381, endPoint x: 616, endPoint y: 397, distance: 166.4
click at [616, 397] on div "You are a skilled copywriter with a knack for creating emails that feel persona…" at bounding box center [590, 372] width 481 height 65
click at [309, 366] on div "Agent Task Agent Description Craft a highly personalized email to name about ou…" at bounding box center [591, 314] width 1182 height 629
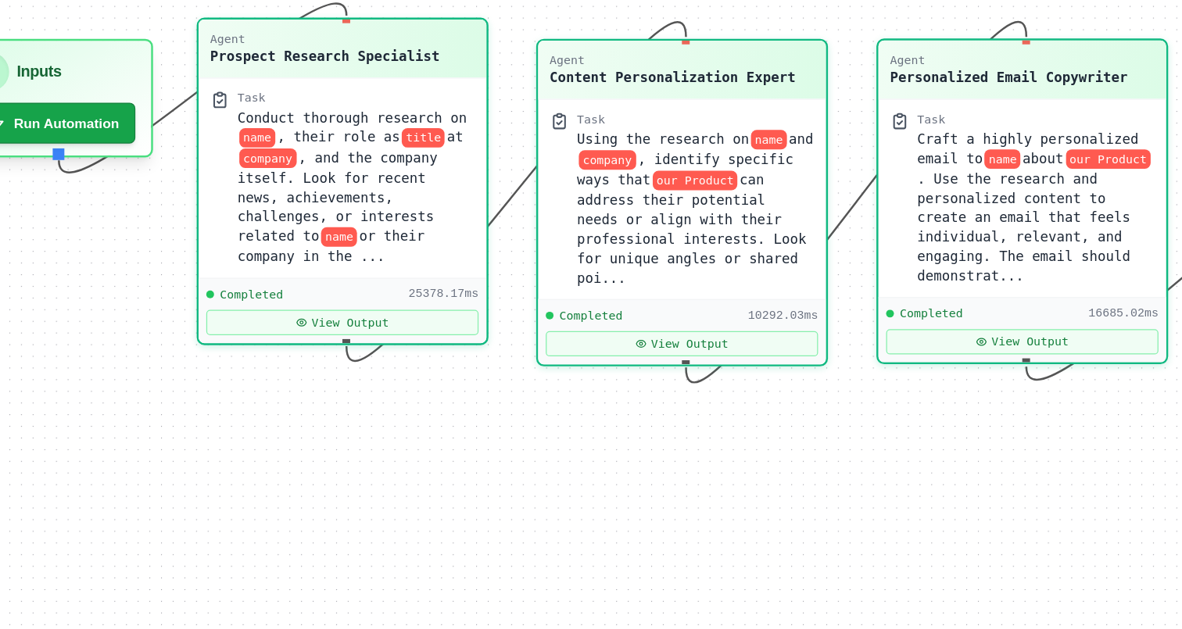
scroll to position [211, 0]
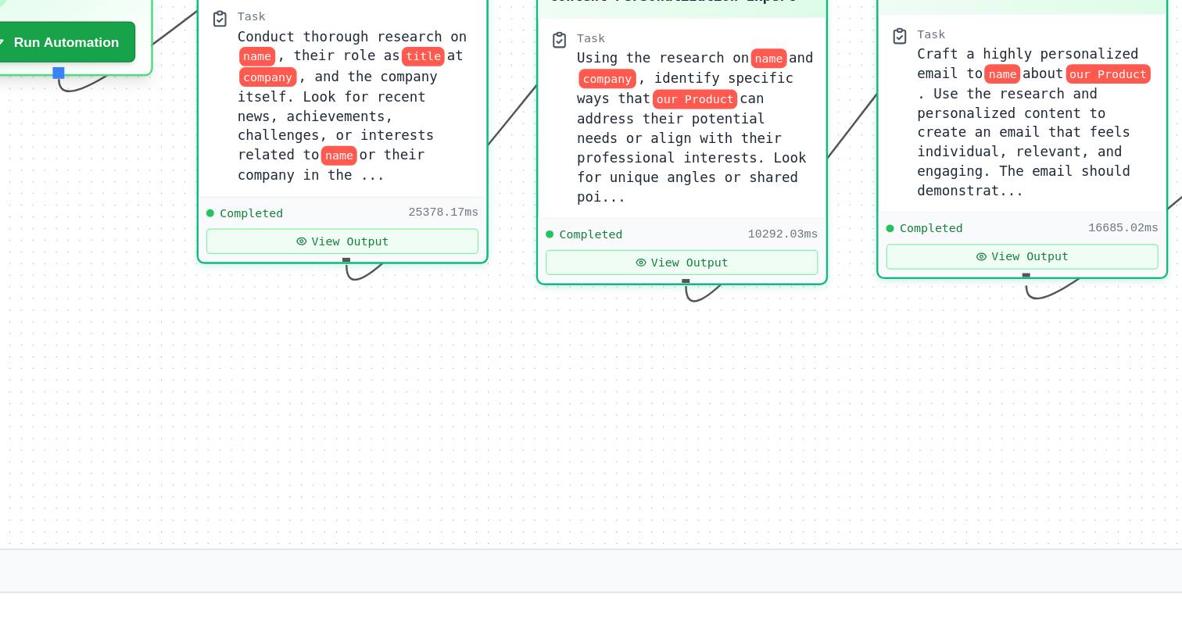
click at [721, 469] on div "Completed 16685.02ms View Output" at bounding box center [743, 456] width 131 height 30
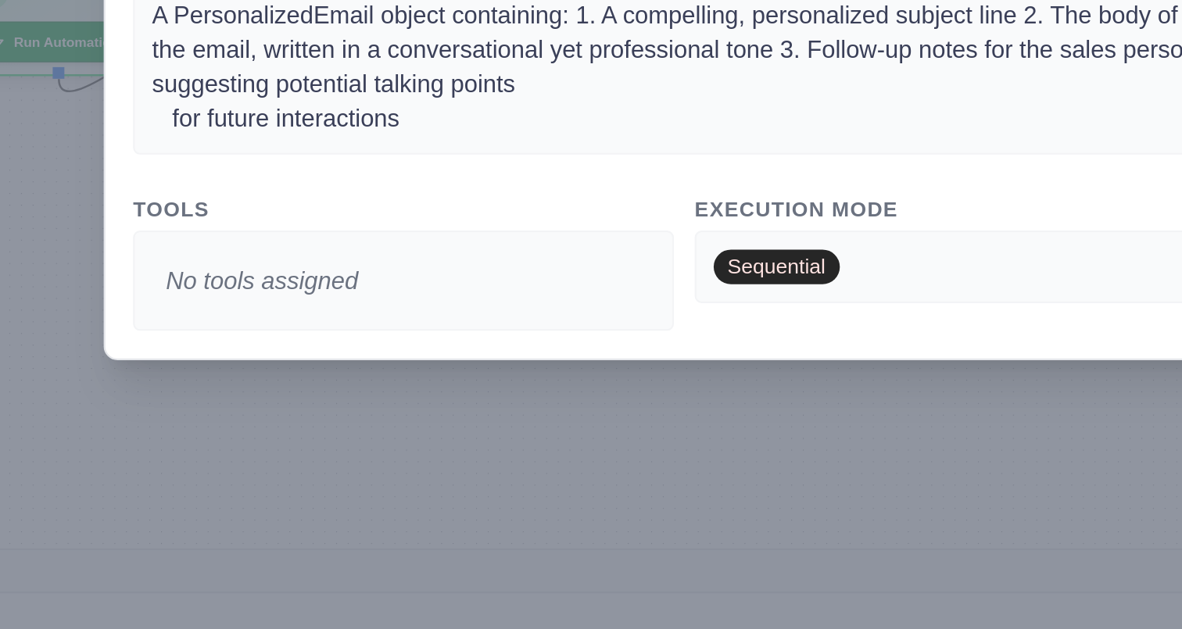
click at [620, 555] on div "Task Task Agent Description Craft a highly personalized email to name about our…" at bounding box center [591, 314] width 1182 height 629
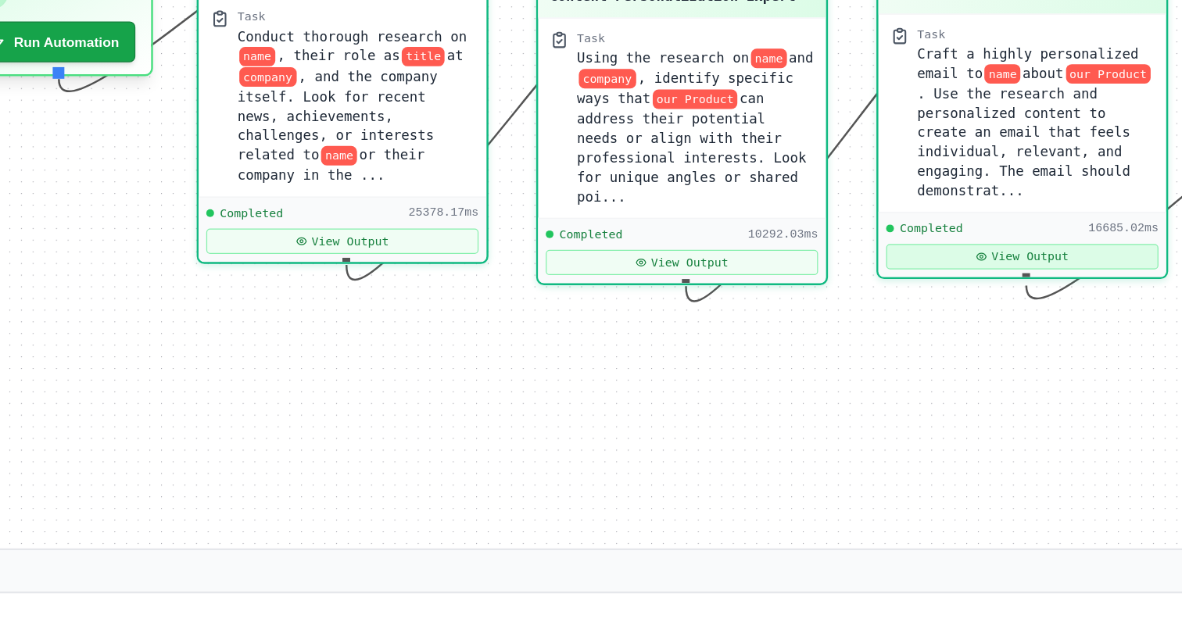
click at [747, 460] on button "View Output" at bounding box center [743, 461] width 123 height 12
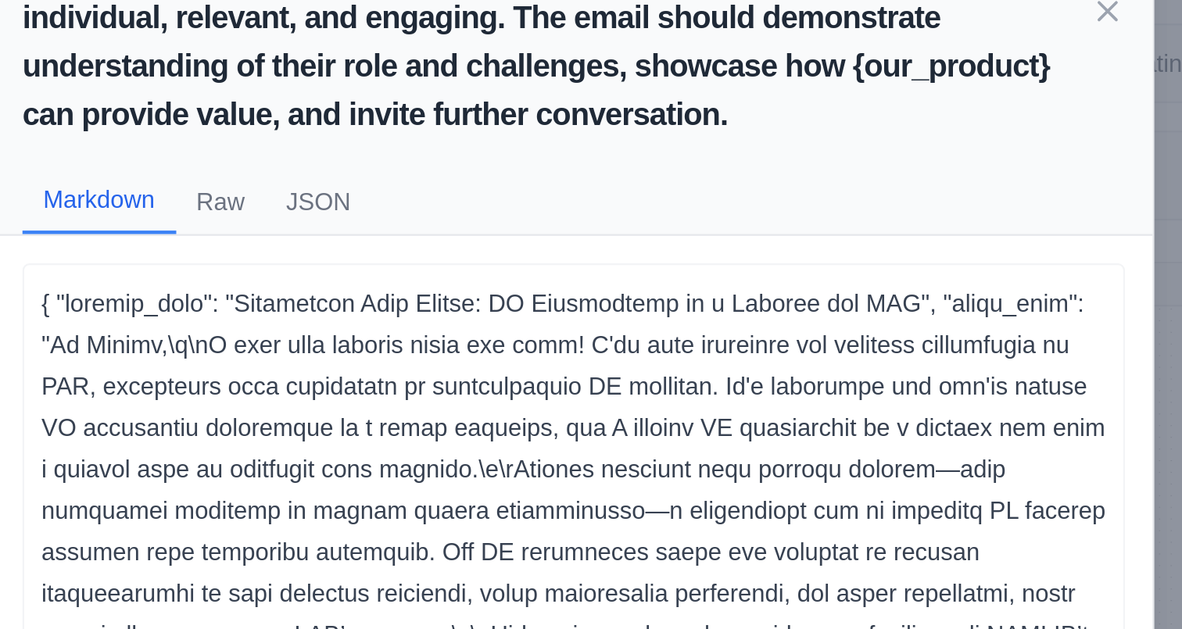
click at [404, 238] on p at bounding box center [590, 511] width 481 height 563
click at [531, 242] on p at bounding box center [590, 511] width 481 height 563
click at [603, 245] on p at bounding box center [590, 511] width 481 height 563
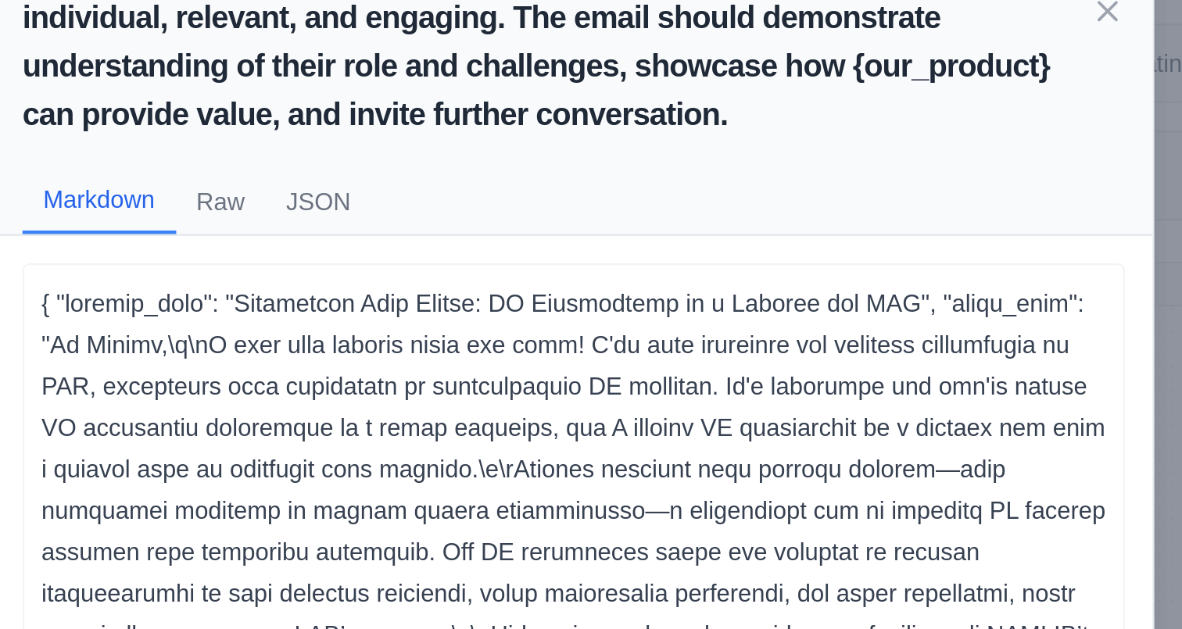
click at [603, 245] on p at bounding box center [590, 511] width 481 height 563
click at [717, 241] on p at bounding box center [590, 511] width 481 height 563
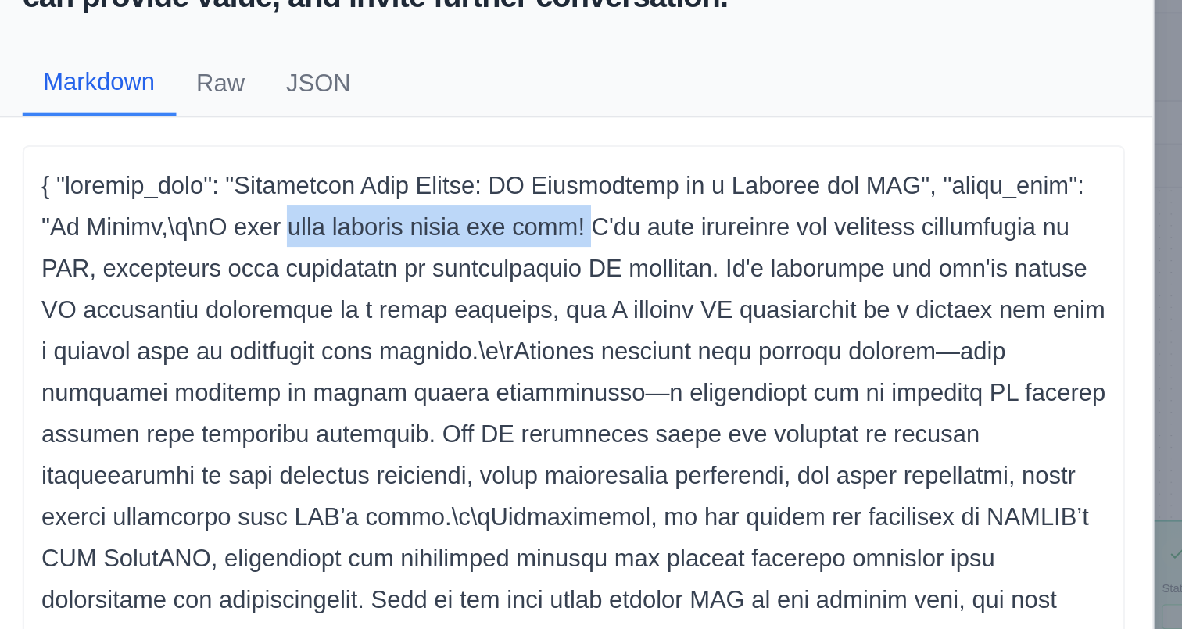
drag, startPoint x: 442, startPoint y: 258, endPoint x: 579, endPoint y: 258, distance: 136.8
click at [579, 258] on p at bounding box center [590, 511] width 481 height 563
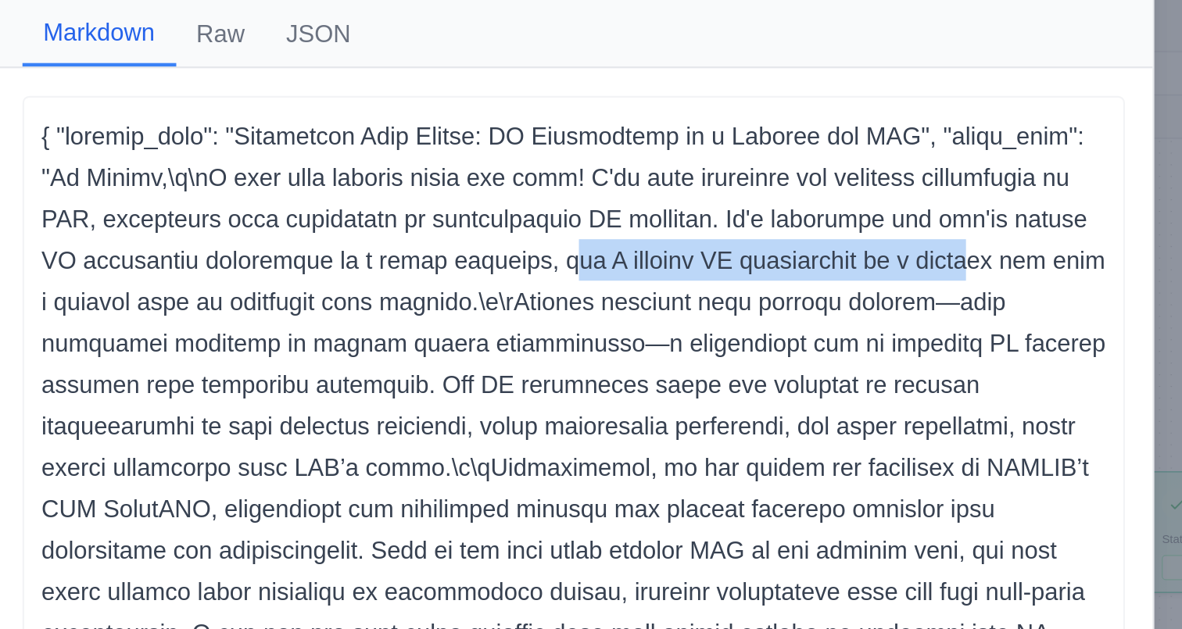
drag, startPoint x: 573, startPoint y: 297, endPoint x: 742, endPoint y: 295, distance: 169.6
click at [743, 295] on p at bounding box center [590, 511] width 481 height 563
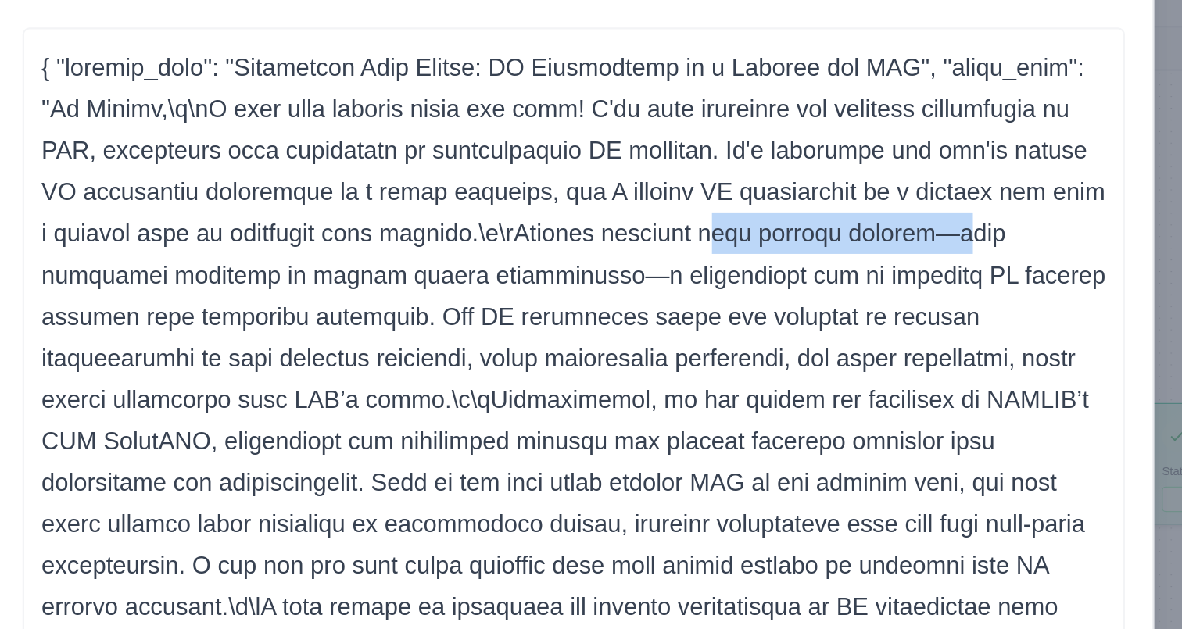
drag, startPoint x: 640, startPoint y: 313, endPoint x: 741, endPoint y: 313, distance: 100.8
click at [741, 313] on p at bounding box center [590, 511] width 481 height 563
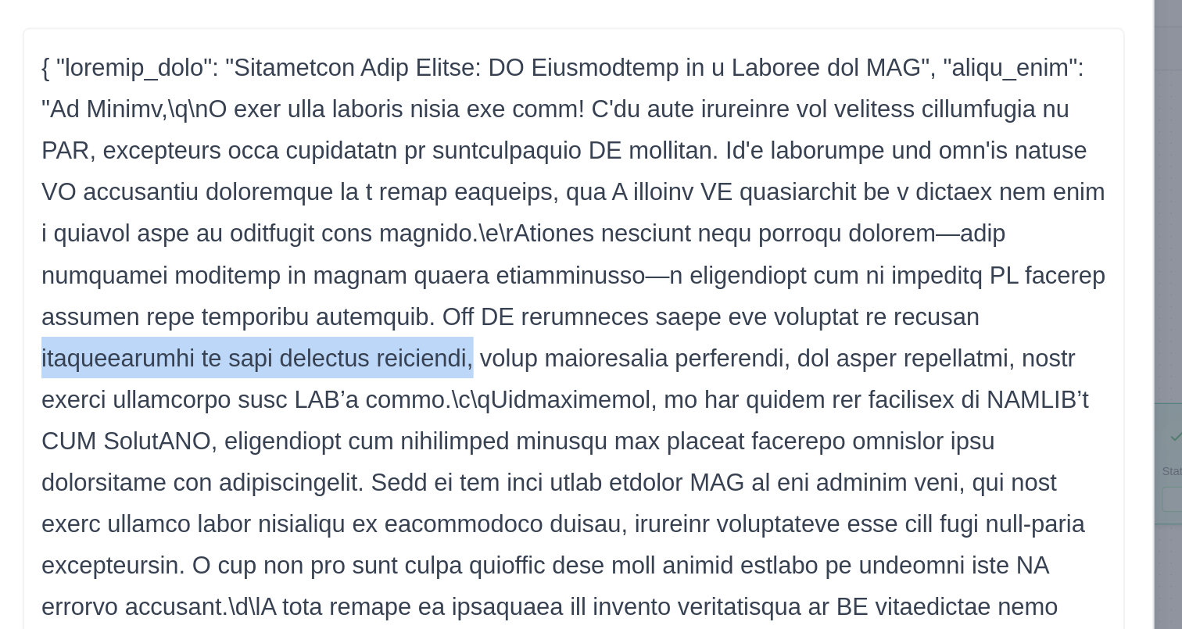
drag, startPoint x: 685, startPoint y: 348, endPoint x: 443, endPoint y: 366, distance: 242.9
click at [443, 367] on p at bounding box center [590, 511] width 481 height 563
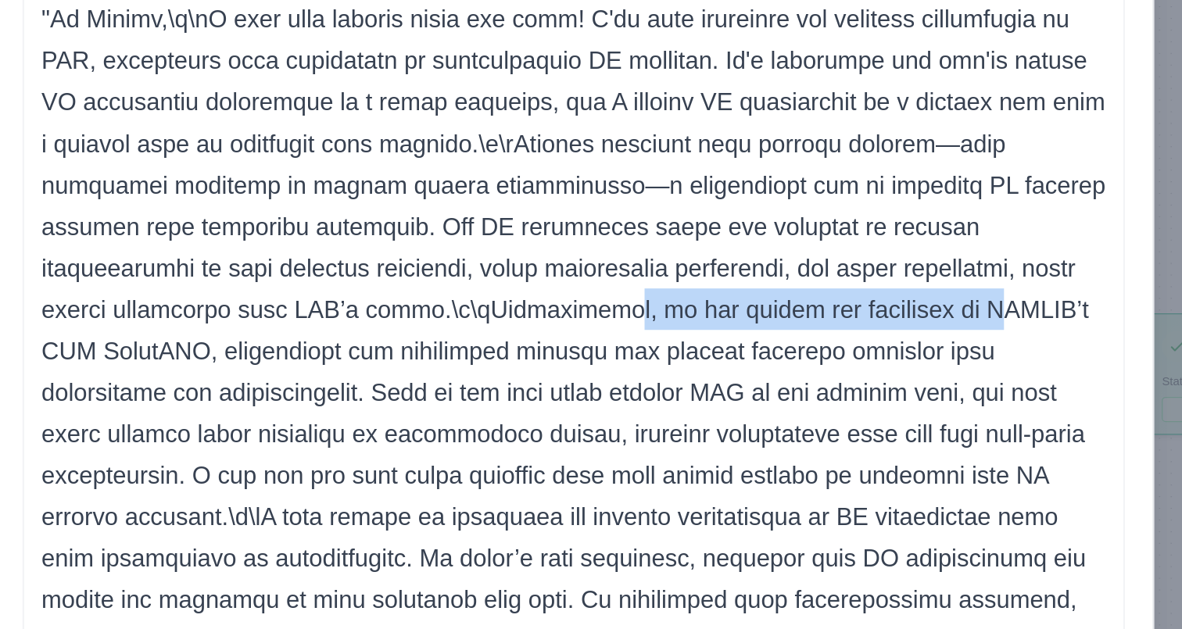
drag, startPoint x: 477, startPoint y: 396, endPoint x: 648, endPoint y: 396, distance: 171.1
click at [648, 396] on p at bounding box center [590, 511] width 481 height 563
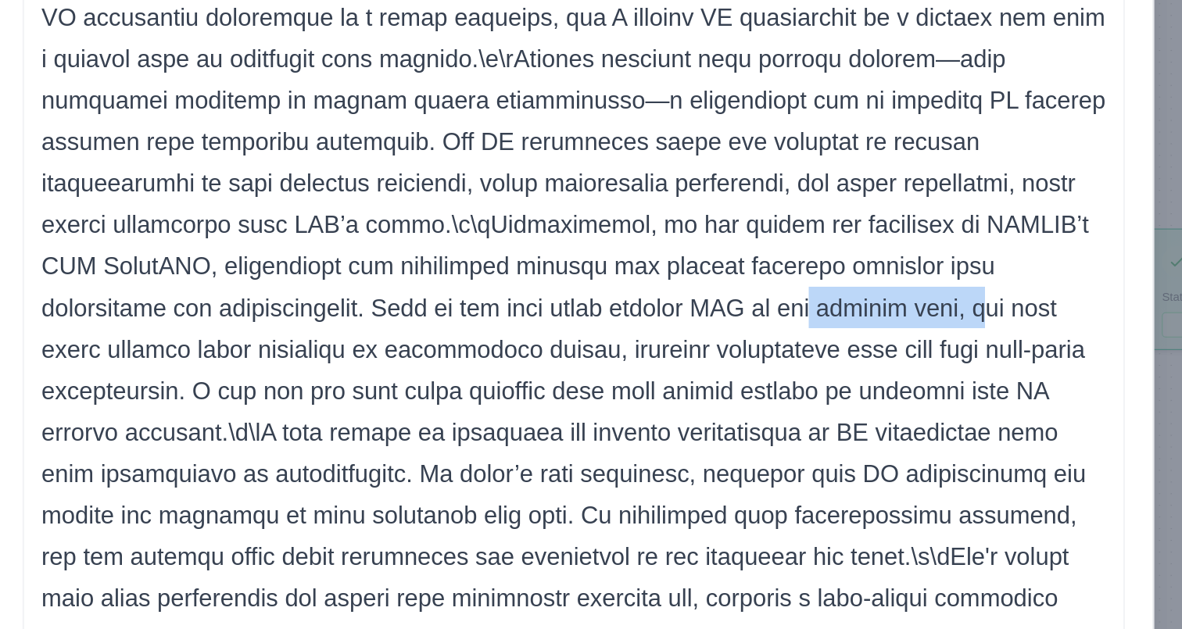
drag, startPoint x: 488, startPoint y: 429, endPoint x: 567, endPoint y: 429, distance: 78.9
click at [567, 429] on p at bounding box center [590, 511] width 481 height 563
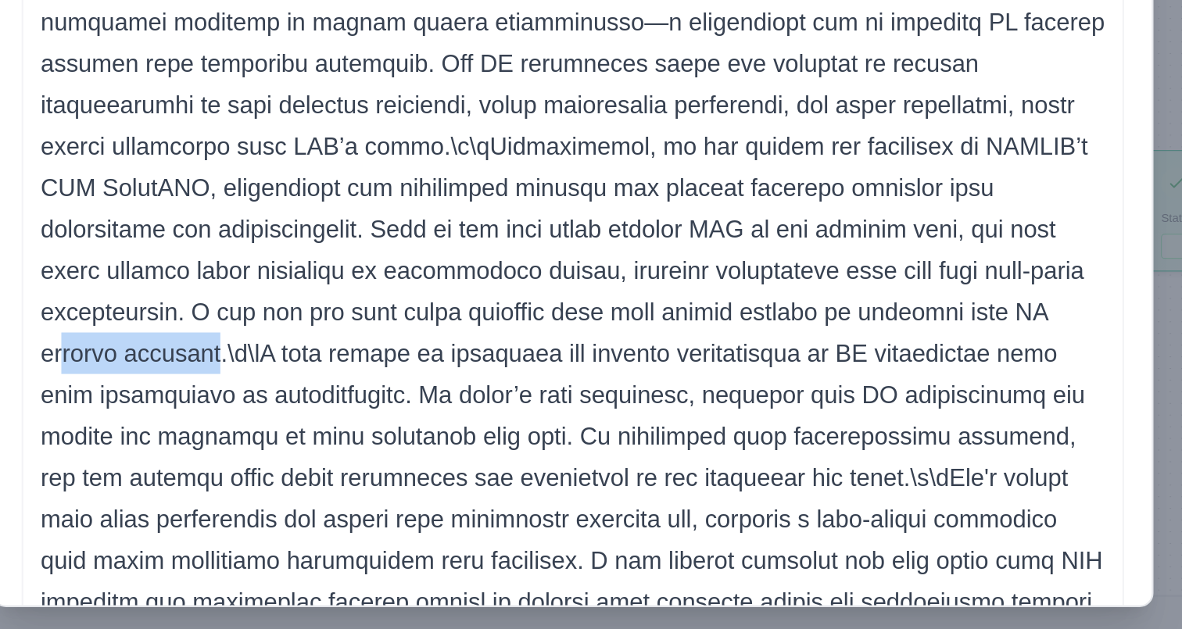
drag, startPoint x: 613, startPoint y: 463, endPoint x: 680, endPoint y: 463, distance: 66.4
click at [680, 463] on p at bounding box center [590, 511] width 481 height 563
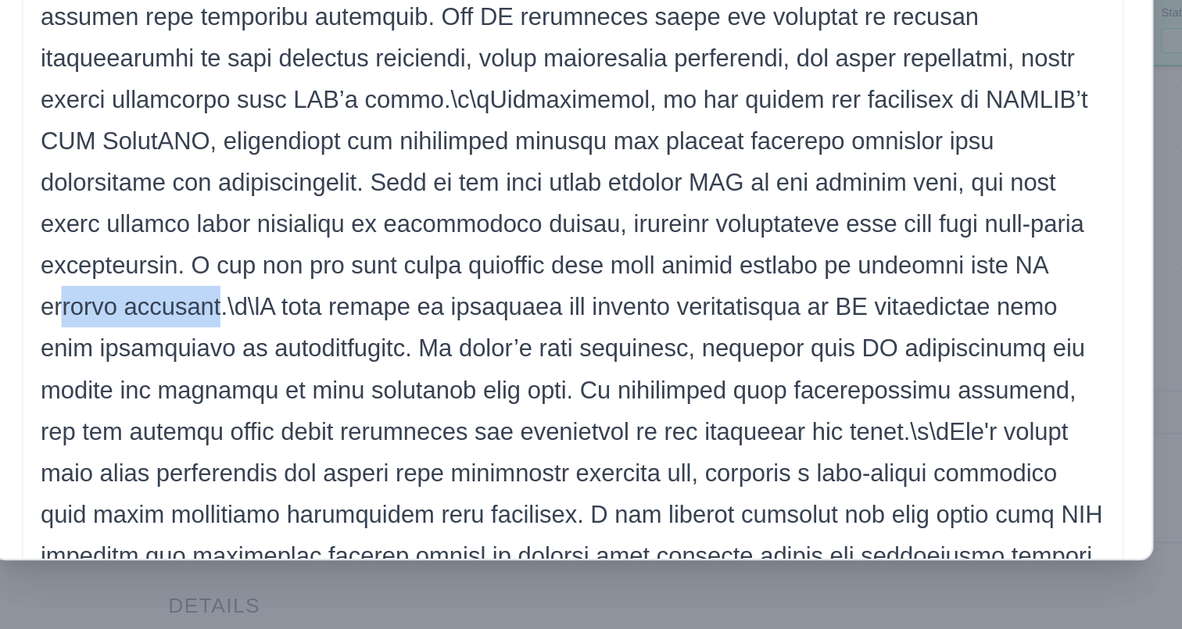
scroll to position [284, 0]
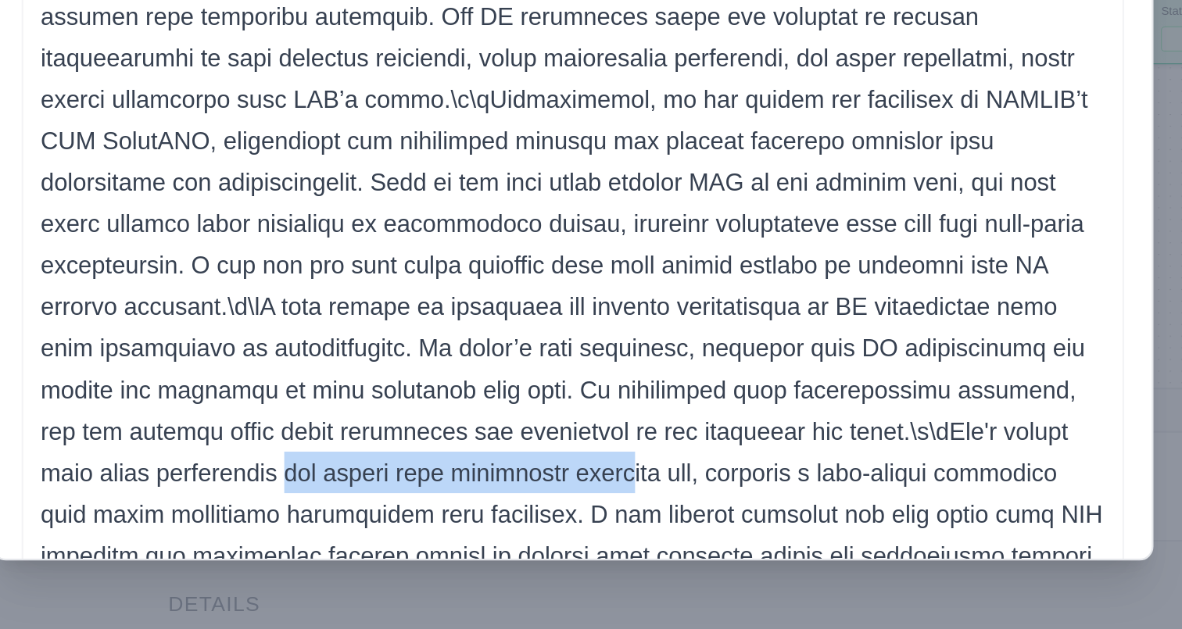
drag, startPoint x: 645, startPoint y: 539, endPoint x: 799, endPoint y: 539, distance: 154.7
click at [799, 539] on p at bounding box center [590, 511] width 481 height 563
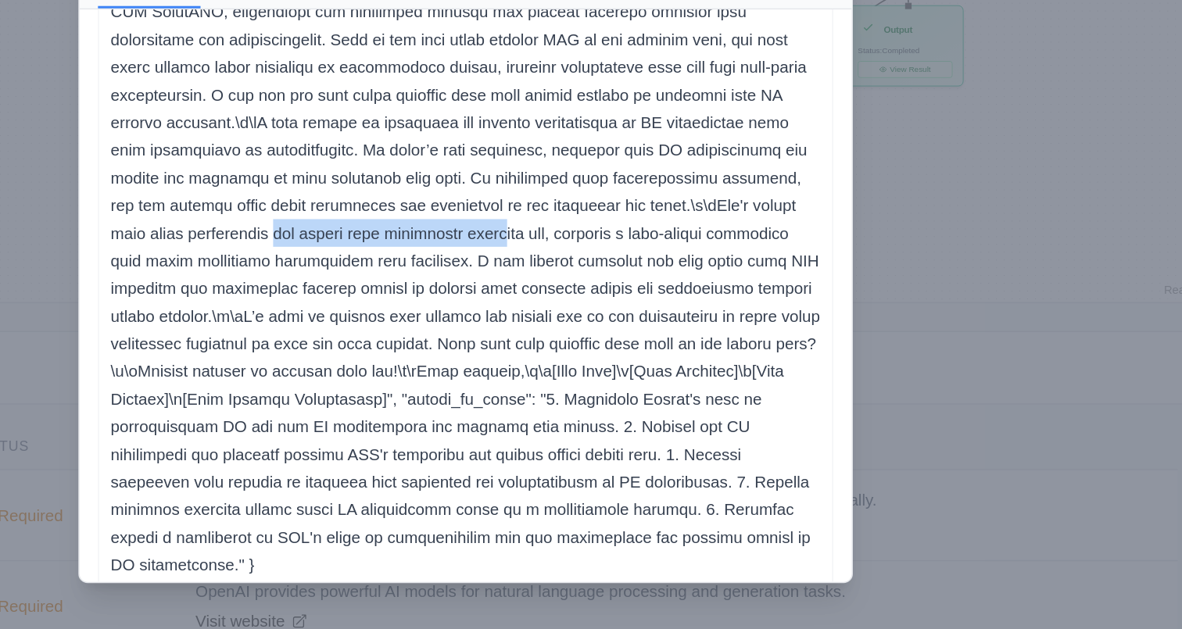
scroll to position [396, 0]
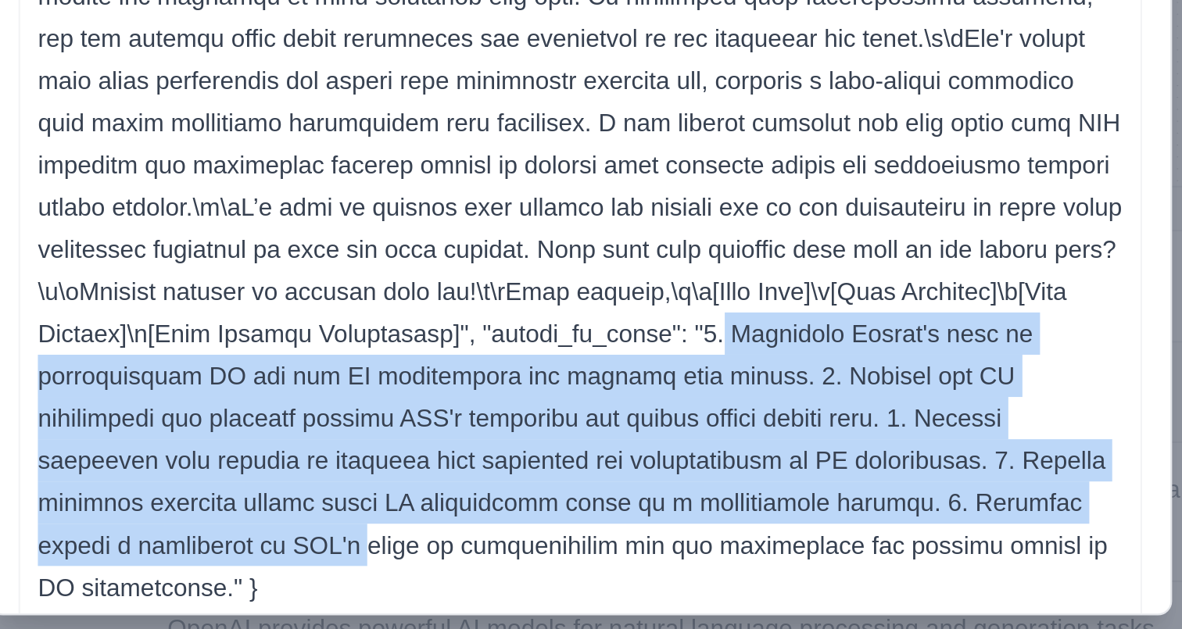
drag, startPoint x: 457, startPoint y: 470, endPoint x: 590, endPoint y: 551, distance: 155.7
click at [590, 551] on p at bounding box center [590, 313] width 481 height 563
click at [631, 542] on p at bounding box center [590, 313] width 481 height 563
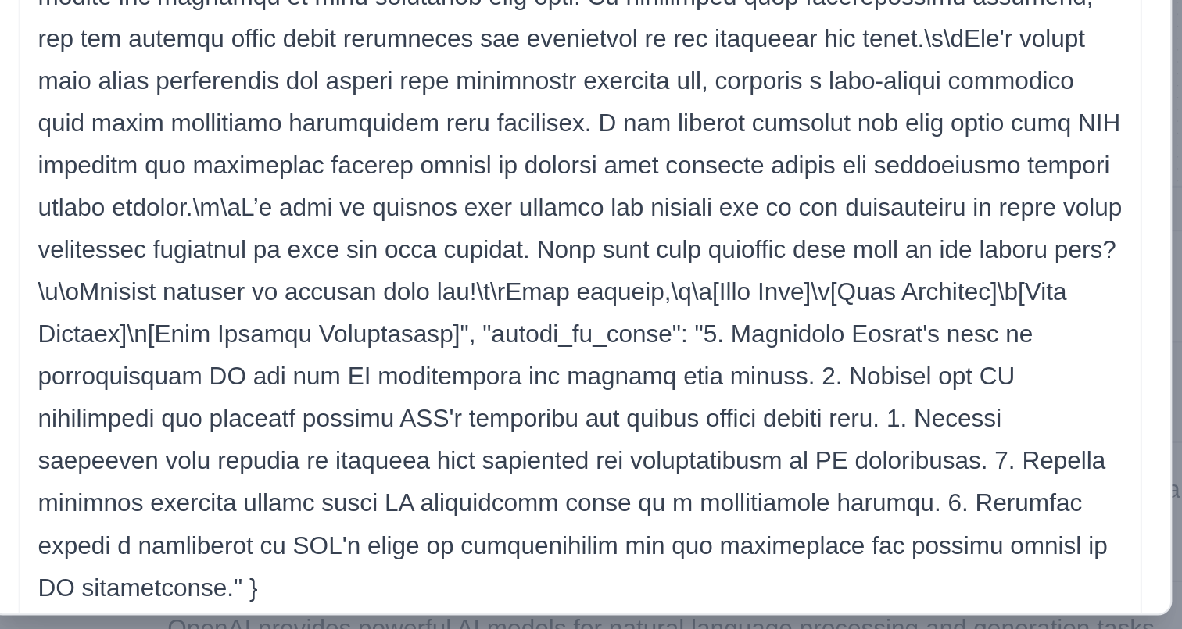
click at [600, 553] on p at bounding box center [590, 313] width 481 height 563
click at [649, 546] on p at bounding box center [590, 313] width 481 height 563
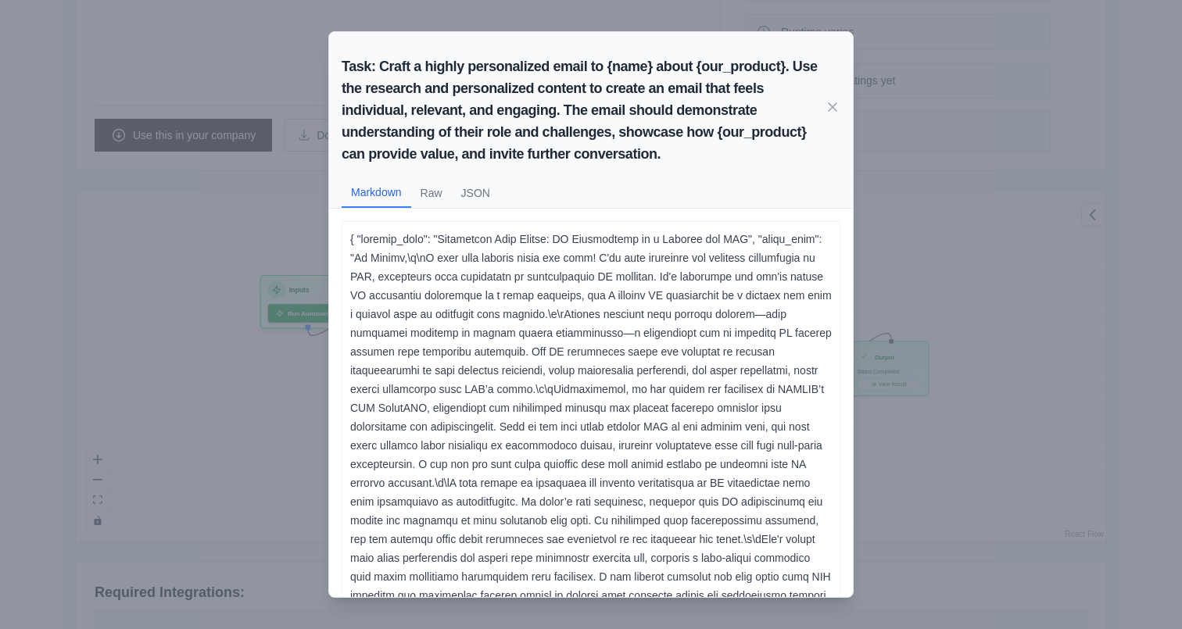
scroll to position [241, 0]
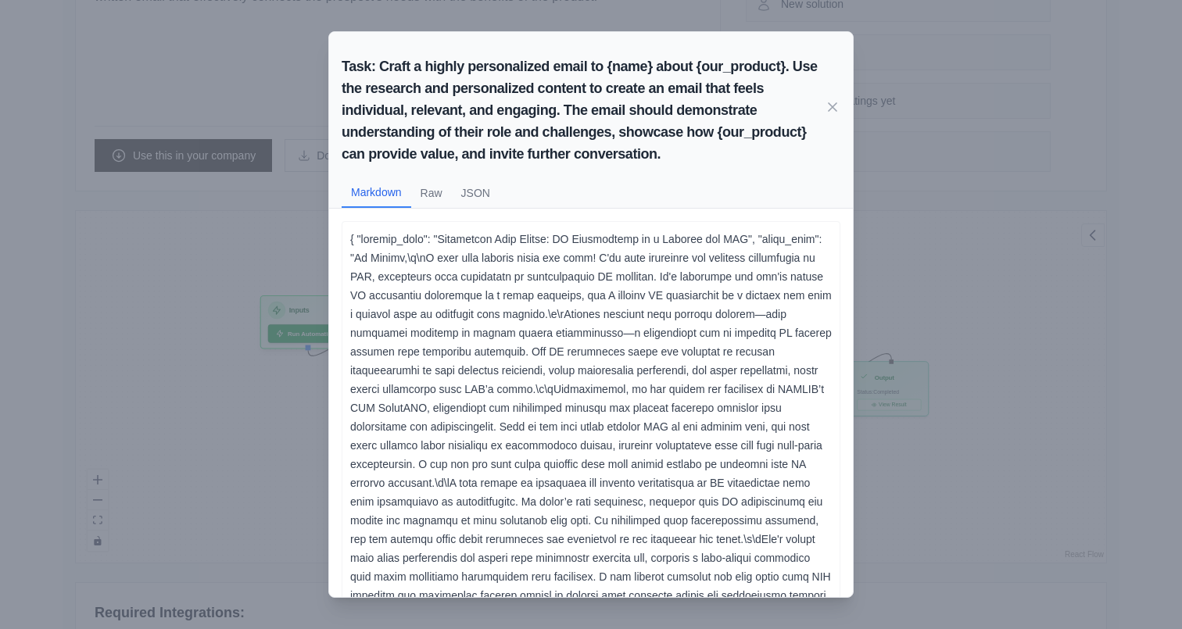
click at [309, 467] on div "Task: Craft a highly personalized email to {name} about {our_product}. Use the …" at bounding box center [591, 314] width 1182 height 629
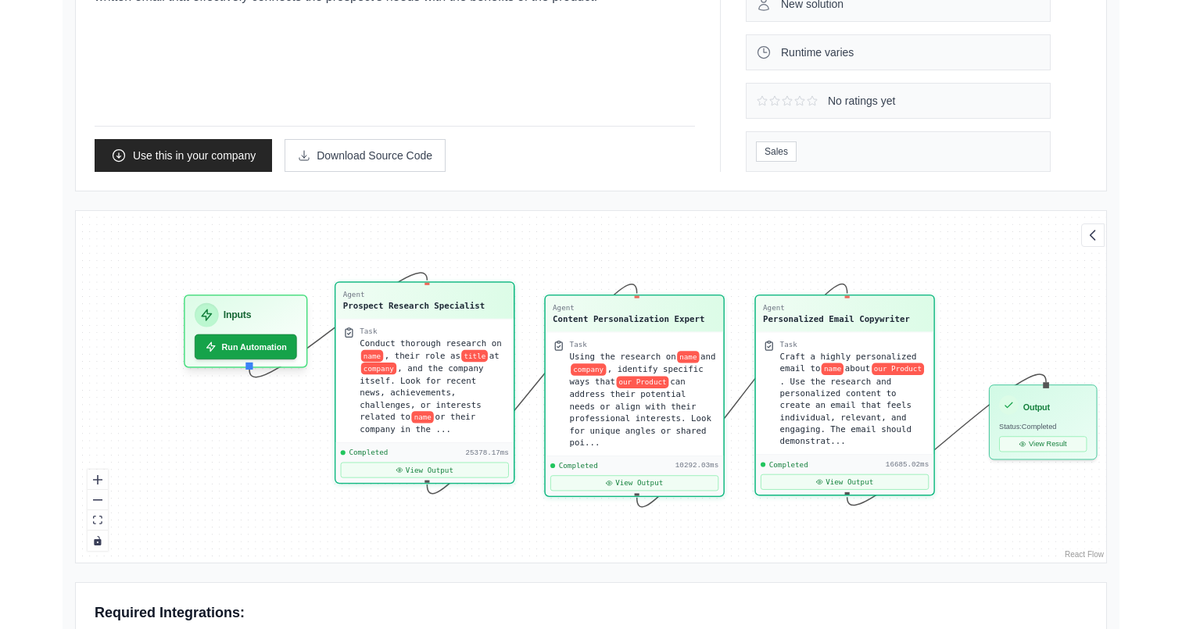
drag, startPoint x: 921, startPoint y: 259, endPoint x: 852, endPoint y: 237, distance: 72.2
click at [852, 237] on div "Agent Prospect Research Specialist Task Conduct thorough research on name , the…" at bounding box center [591, 387] width 1030 height 352
